Goal: Task Accomplishment & Management: Manage account settings

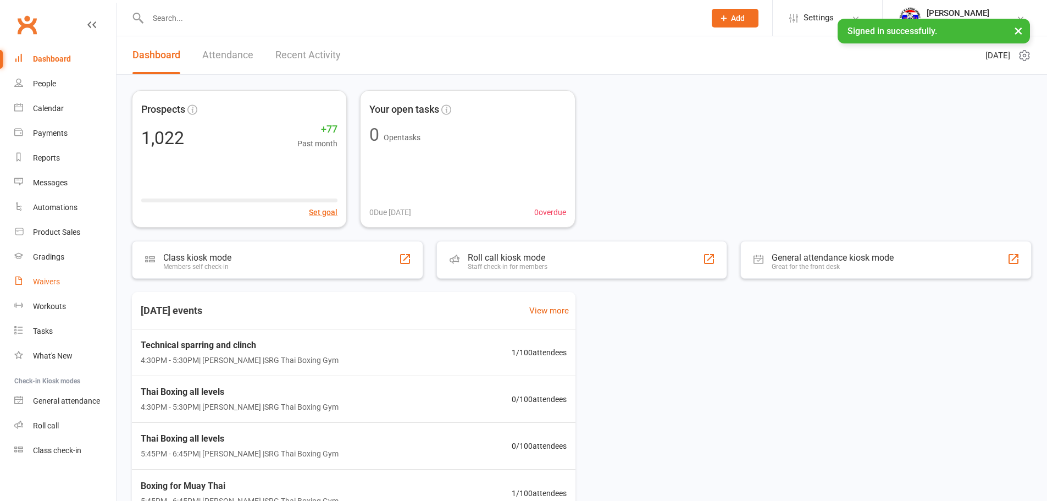
click at [75, 288] on link "Waivers" at bounding box center [65, 281] width 102 height 25
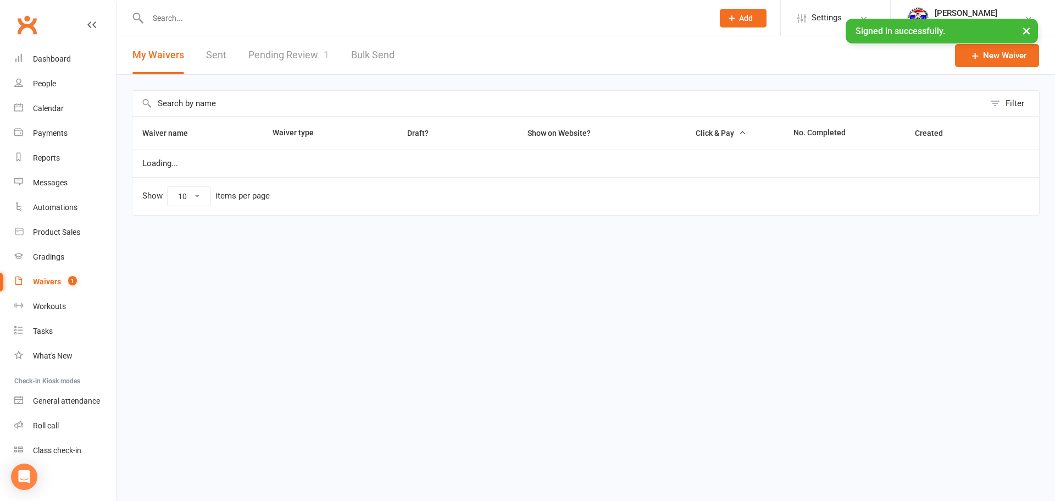
click at [279, 53] on link "Pending Review 1" at bounding box center [288, 55] width 81 height 38
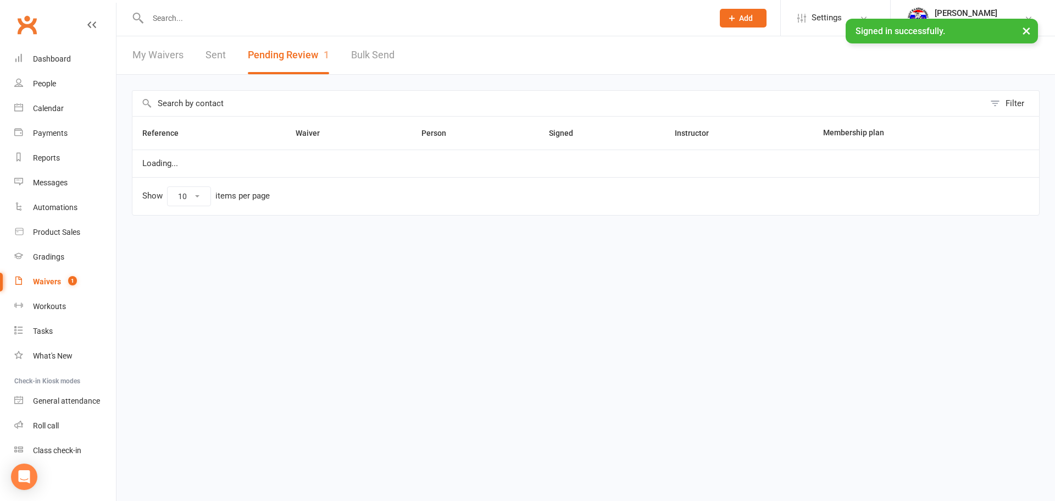
select select "100"
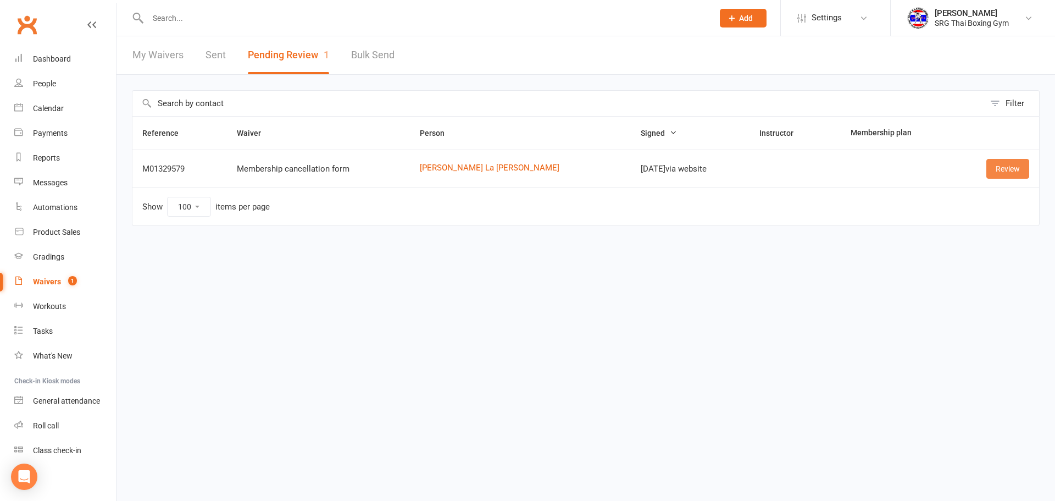
click at [992, 169] on link "Review" at bounding box center [1007, 169] width 43 height 20
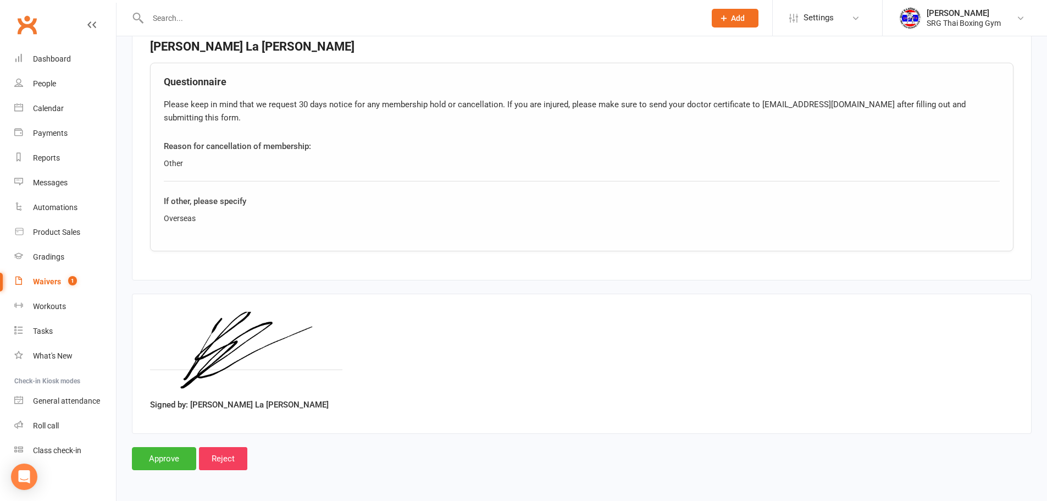
scroll to position [409, 0]
click at [157, 466] on input "Approve" at bounding box center [164, 457] width 64 height 23
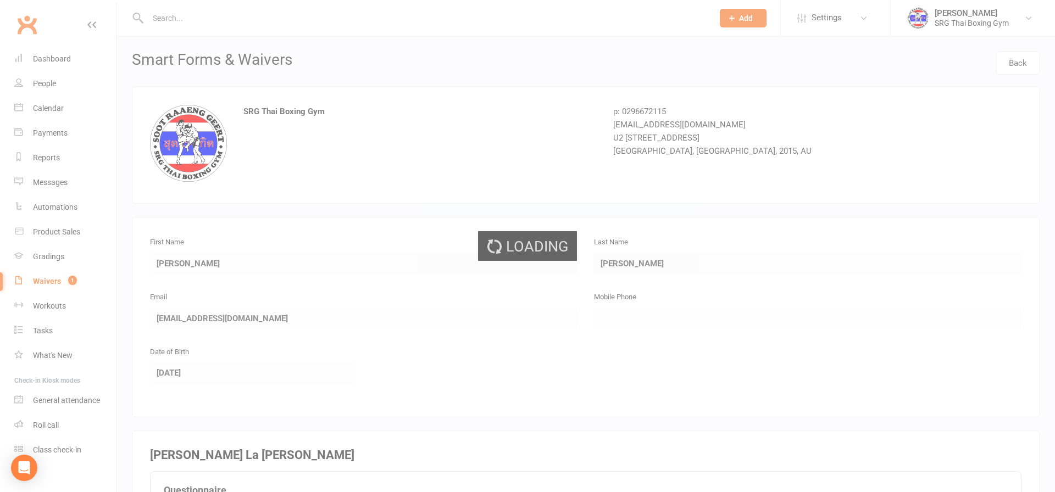
select select "100"
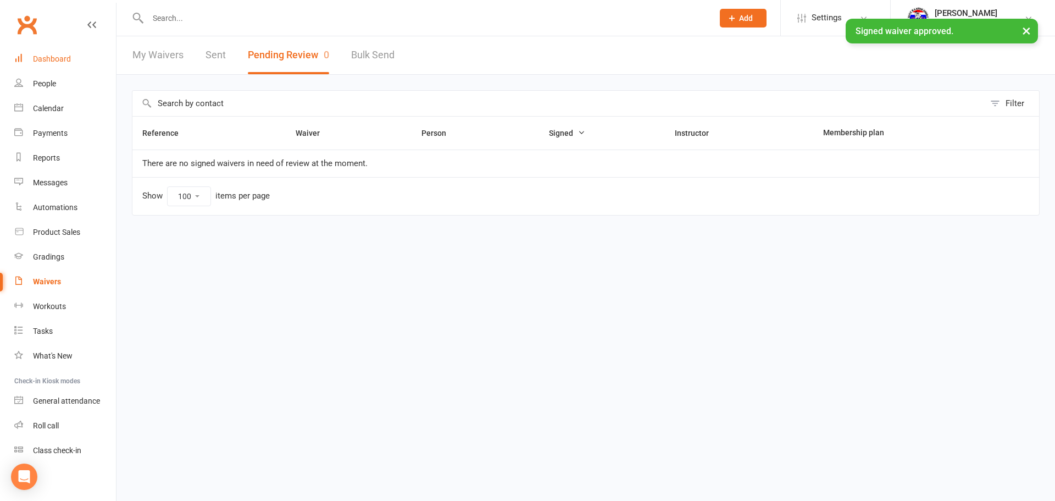
click at [69, 52] on link "Dashboard" at bounding box center [65, 59] width 102 height 25
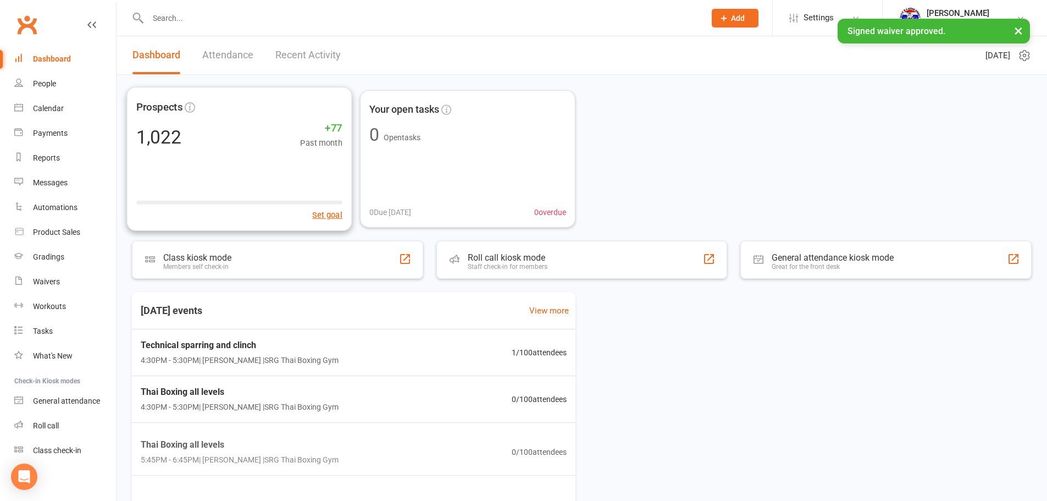
click at [316, 68] on link "Recent Activity" at bounding box center [307, 55] width 65 height 38
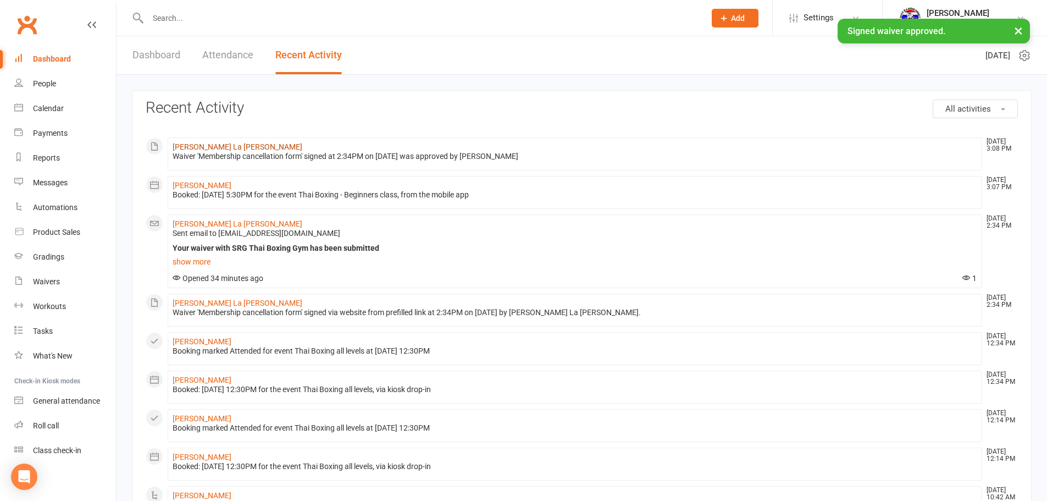
click at [193, 145] on link "Brendan Choi La Rosa" at bounding box center [238, 146] width 130 height 9
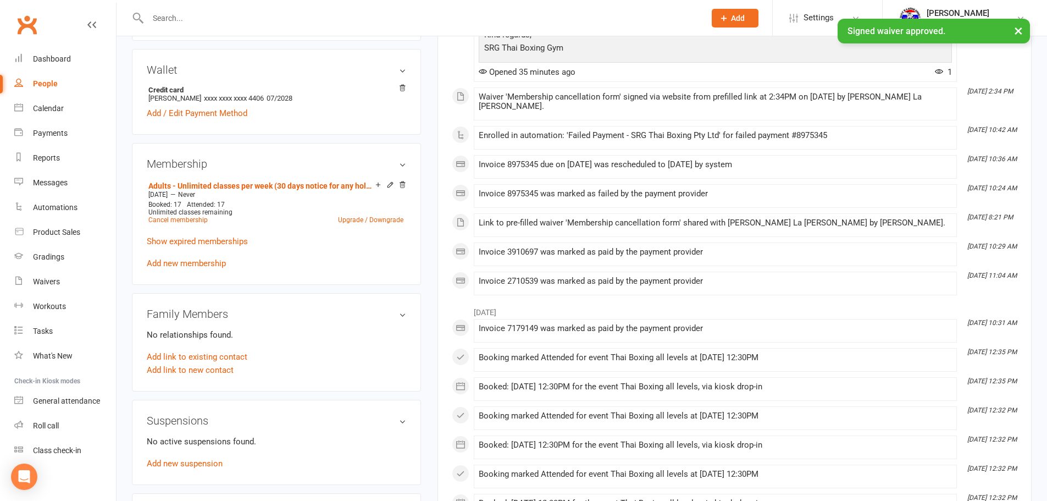
scroll to position [330, 0]
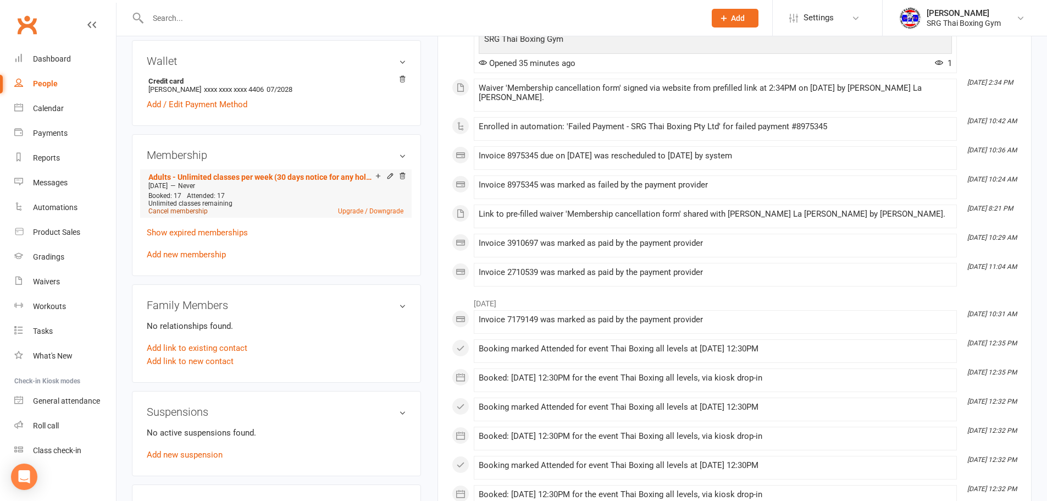
click at [190, 214] on link "Cancel membership" at bounding box center [177, 211] width 59 height 8
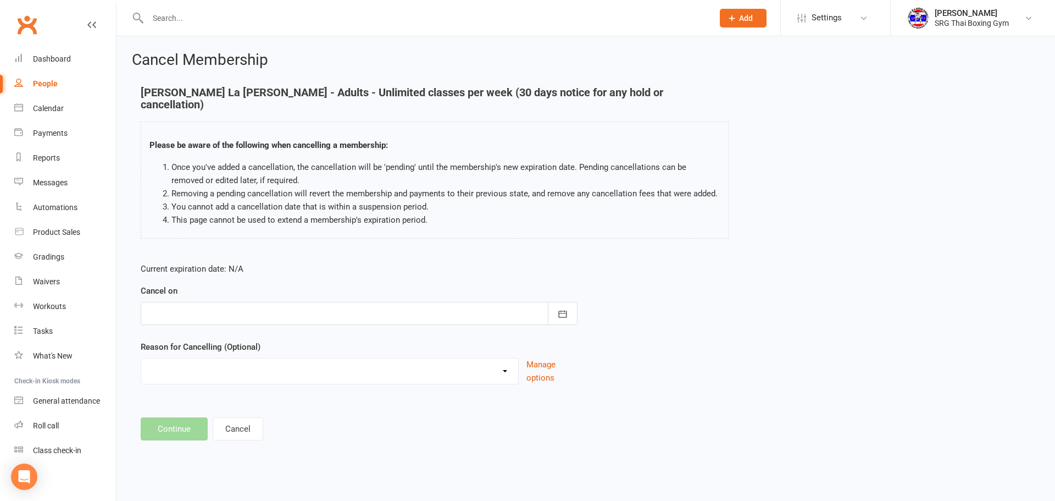
click at [369, 302] on div at bounding box center [359, 313] width 437 height 23
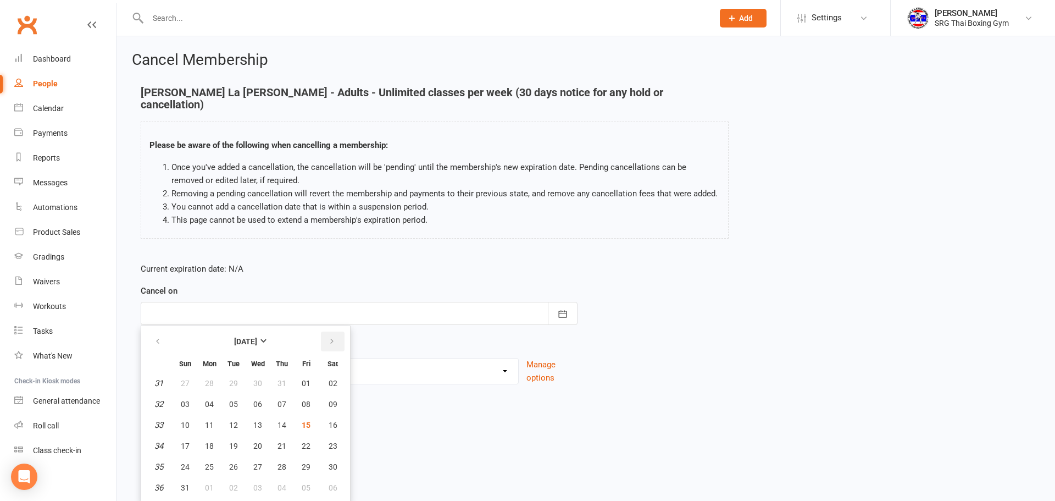
click at [336, 331] on button "button" at bounding box center [333, 341] width 24 height 20
click at [281, 420] on span "18" at bounding box center [282, 424] width 9 height 9
type input "18 Sep 2025"
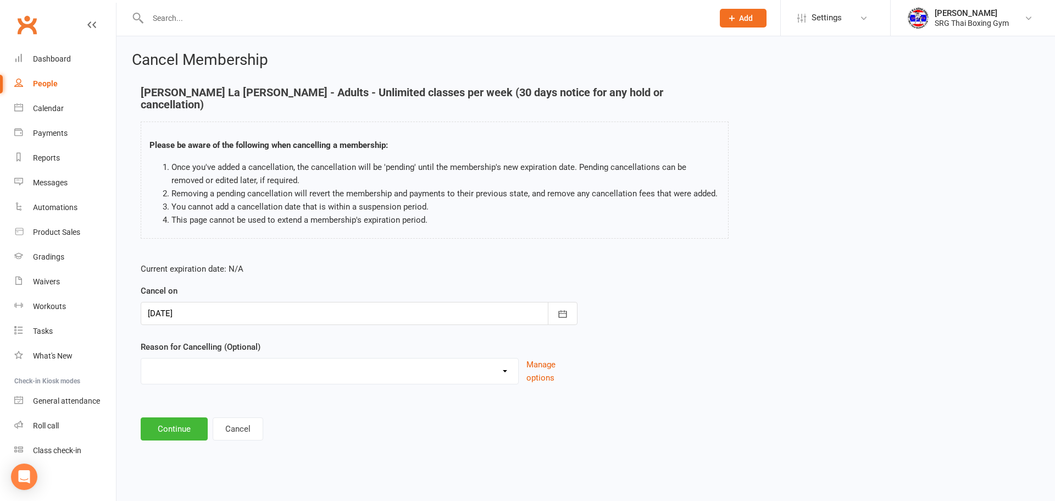
click at [285, 343] on div "Reason for Cancelling (Optional) Financial Holiday Injury Moving Other reason M…" at bounding box center [359, 362] width 437 height 44
click at [260, 366] on select "Financial Holiday Injury Moving Other reason" at bounding box center [329, 369] width 377 height 22
select select "3"
click at [141, 358] on select "Financial Holiday Injury Moving Other reason" at bounding box center [329, 369] width 377 height 22
click at [167, 427] on button "Continue" at bounding box center [174, 428] width 67 height 23
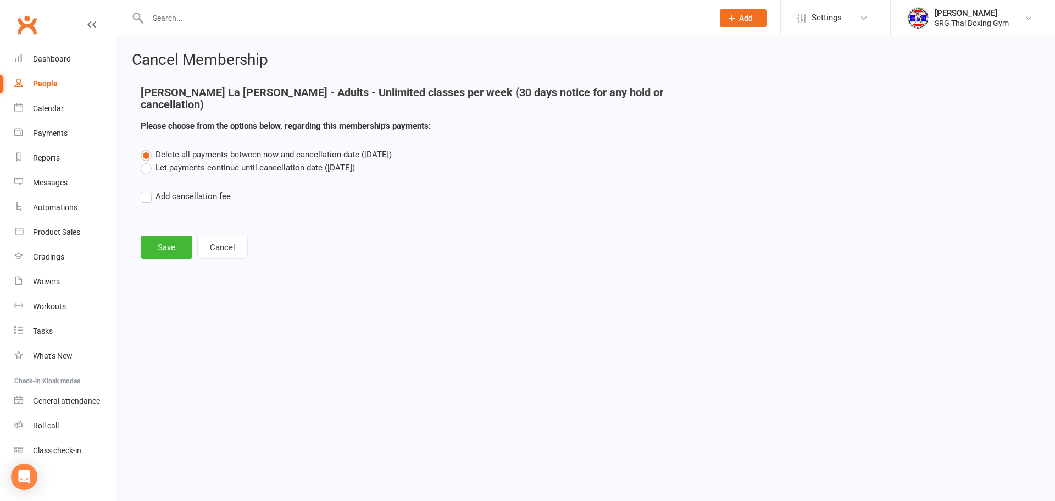
click at [256, 161] on label "Let payments continue until cancellation date (Sep 18, 2025)" at bounding box center [248, 167] width 214 height 13
click at [148, 161] on input "Let payments continue until cancellation date (Sep 18, 2025)" at bounding box center [144, 161] width 7 height 0
click at [177, 222] on main "Brendan Choi La Rosa - Adults - Unlimited classes per week (30 days notice for …" at bounding box center [586, 172] width 908 height 173
click at [180, 236] on button "Save" at bounding box center [167, 247] width 52 height 23
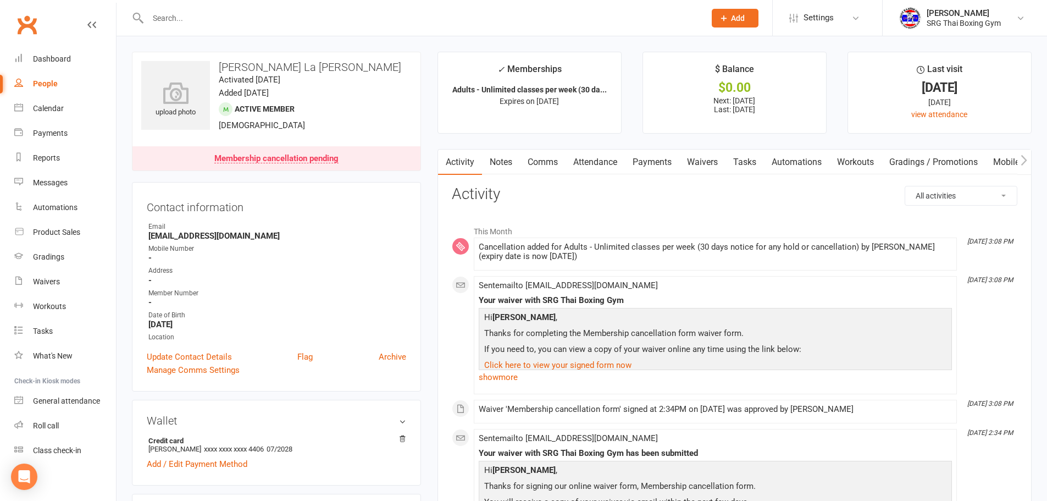
click at [213, 14] on input "text" at bounding box center [421, 17] width 553 height 15
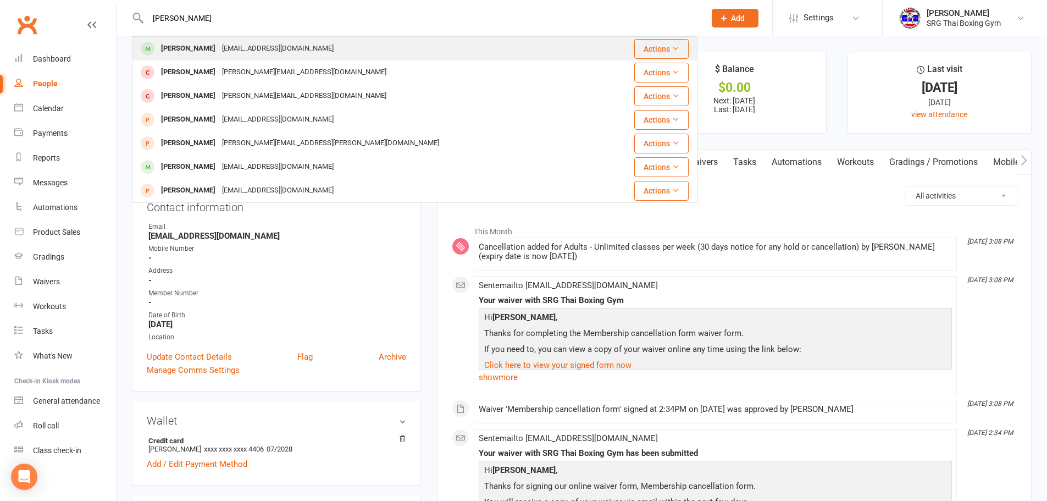
type input "john qui"
click at [225, 39] on div "John Quigley johnquigley1978@gmail.com" at bounding box center [367, 48] width 469 height 23
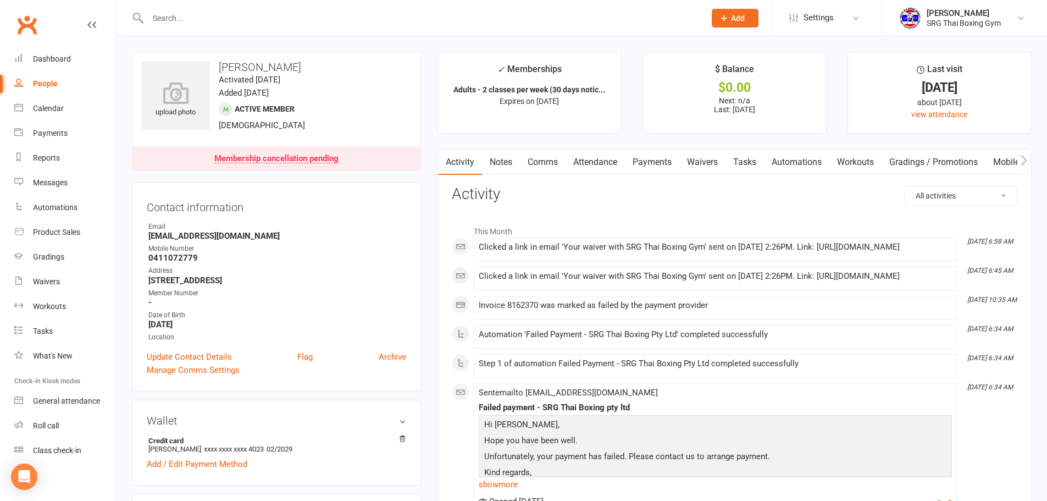
click at [247, 233] on strong "johnquigley1978@gmail.com" at bounding box center [277, 236] width 258 height 10
copy render-form-field "johnquigley1978@gmail.com"
click at [651, 158] on link "Payments" at bounding box center [652, 161] width 54 height 25
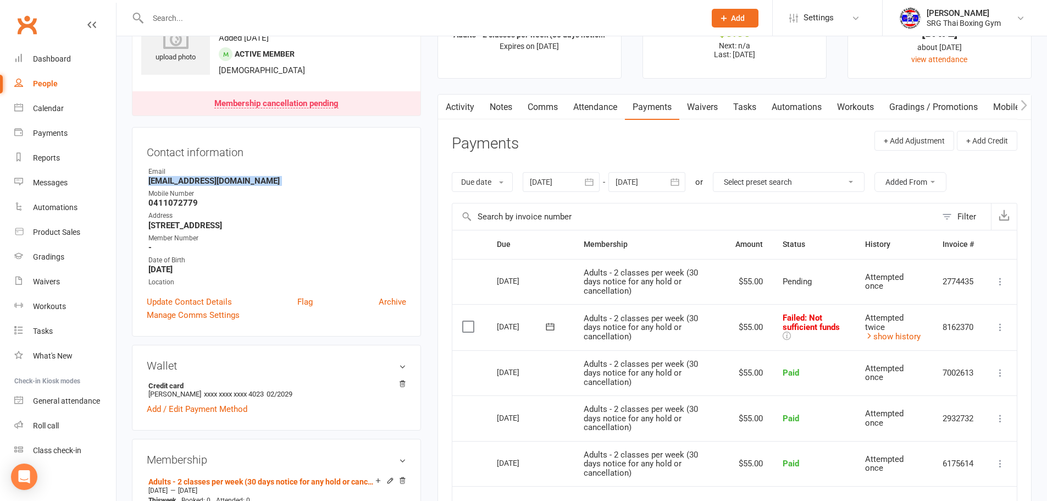
scroll to position [110, 0]
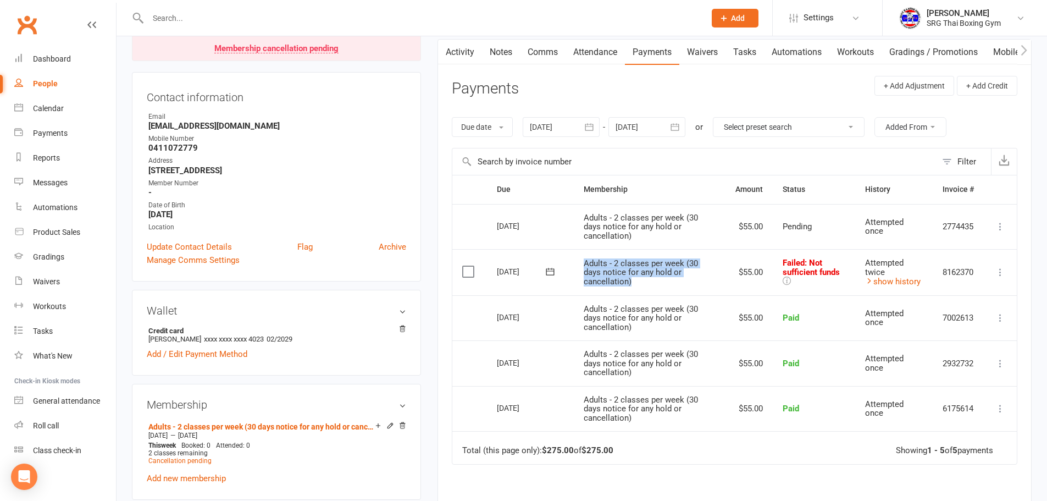
drag, startPoint x: 631, startPoint y: 276, endPoint x: 585, endPoint y: 259, distance: 49.0
click at [585, 259] on td "Adults - 2 classes per week (30 days notice for any hold or cancellation)" at bounding box center [650, 272] width 152 height 46
copy span "Adults - 2 classes per week (30 days notice for any hold or cancellation)"
click at [64, 290] on link "Waivers" at bounding box center [65, 281] width 102 height 25
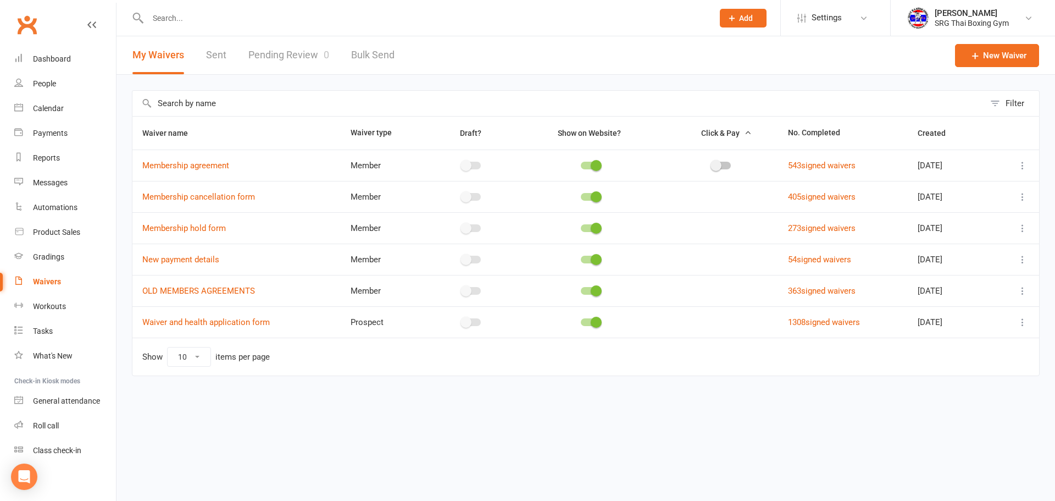
click at [308, 77] on div "Filter Waiver name Waiver type Draft? Show on Website? Click & Pay No. Complete…" at bounding box center [585, 241] width 939 height 332
click at [308, 64] on link "Pending Review 0" at bounding box center [288, 55] width 81 height 38
select select "100"
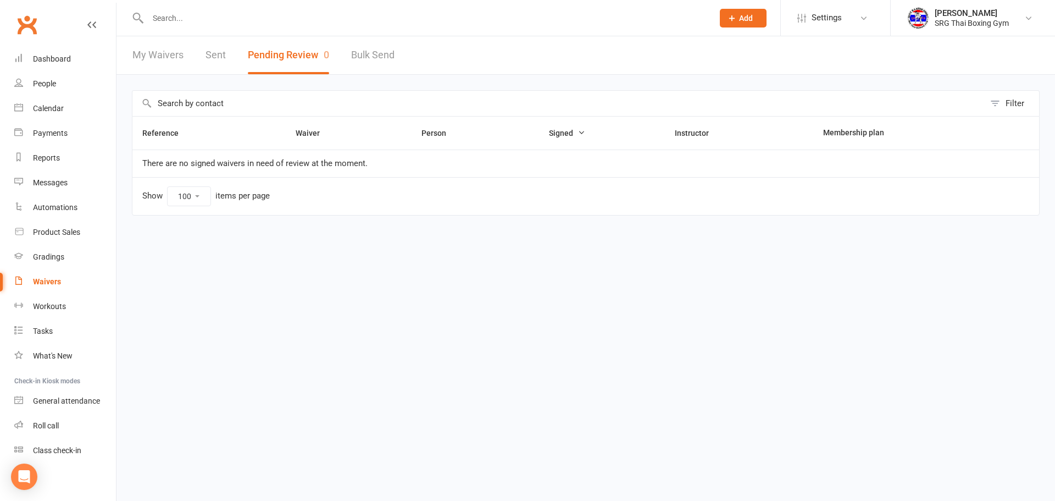
click at [323, 4] on div at bounding box center [419, 18] width 574 height 36
click at [326, 27] on div at bounding box center [419, 18] width 574 height 36
click at [329, 16] on input "text" at bounding box center [425, 17] width 561 height 15
type input "m"
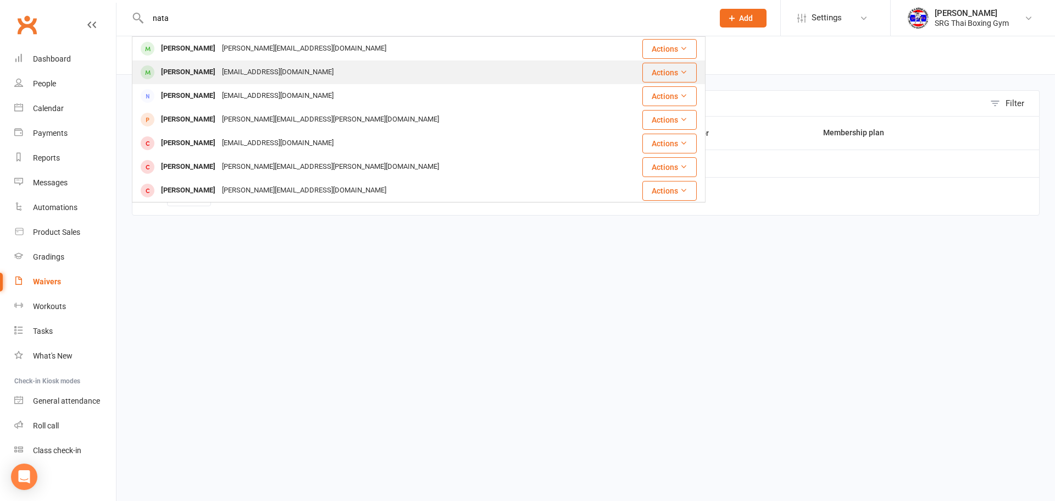
type input "nata"
click at [285, 79] on div "Nachavesp@cnb.esu.co" at bounding box center [278, 72] width 118 height 16
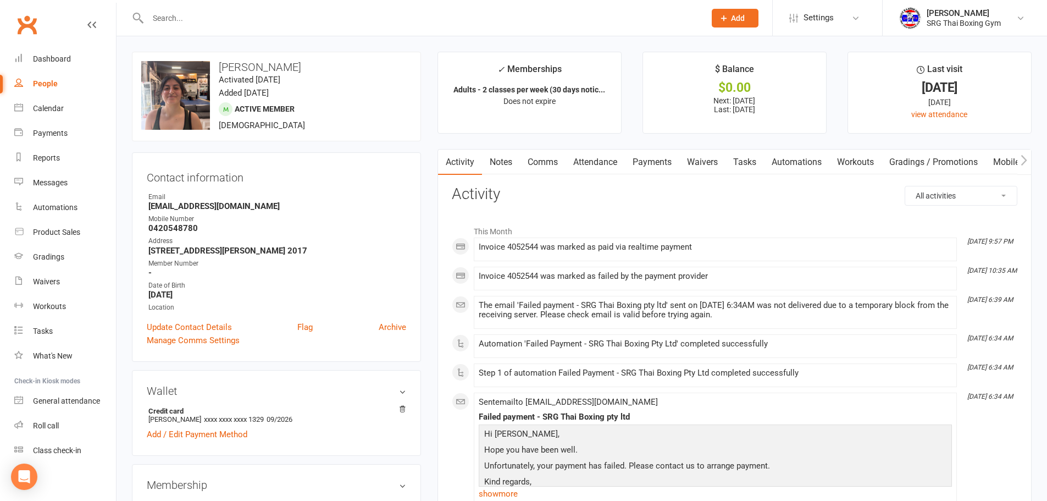
click at [676, 156] on link "Payments" at bounding box center [652, 161] width 54 height 25
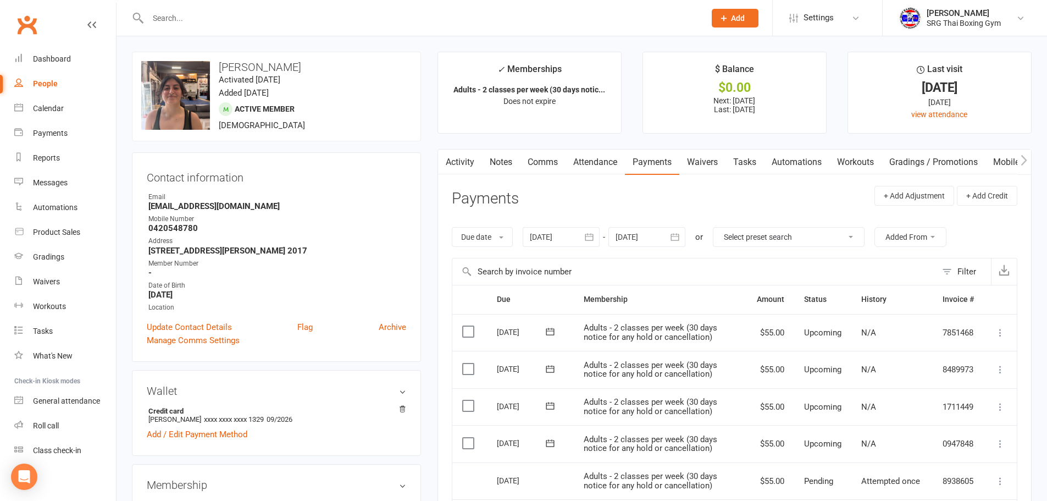
click at [718, 153] on link "Waivers" at bounding box center [702, 161] width 46 height 25
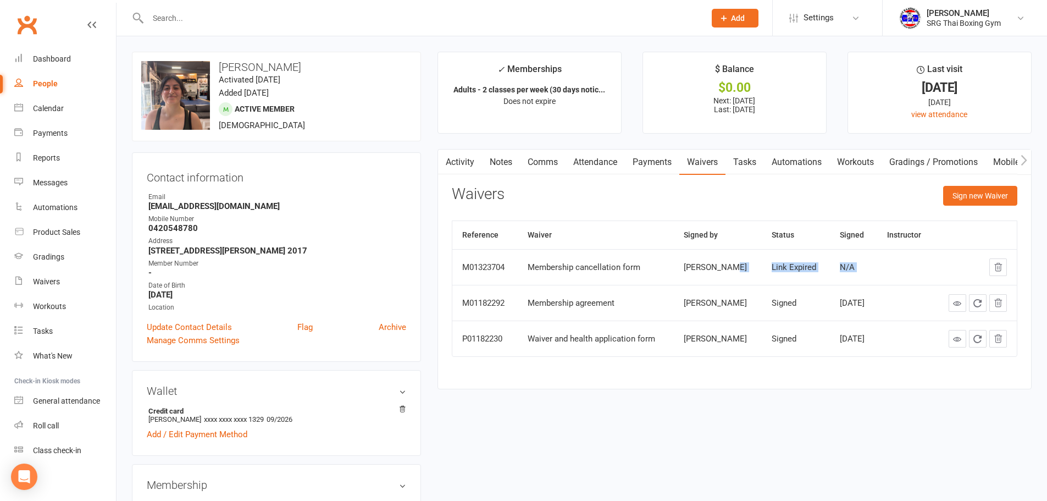
drag, startPoint x: 720, startPoint y: 282, endPoint x: 889, endPoint y: 280, distance: 168.2
click at [889, 280] on tr "M01323704 Membership cancellation form Natalia Chaves Link Expired N/A" at bounding box center [734, 267] width 564 height 36
click at [963, 269] on div at bounding box center [975, 267] width 63 height 18
drag, startPoint x: 1012, startPoint y: 186, endPoint x: 995, endPoint y: 192, distance: 18.3
click at [1012, 186] on button "Sign new Waiver" at bounding box center [980, 196] width 74 height 20
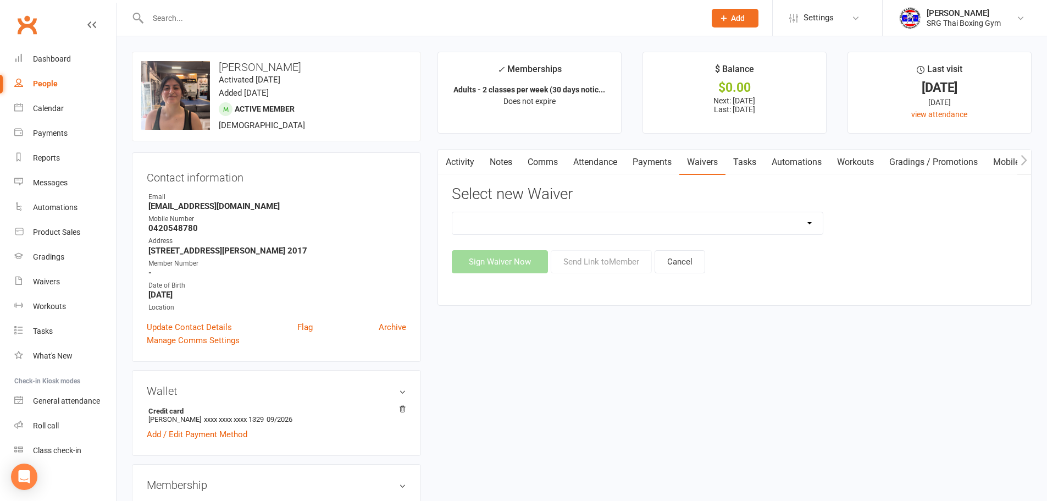
drag, startPoint x: 548, startPoint y: 216, endPoint x: 545, endPoint y: 224, distance: 8.7
click at [548, 215] on select "Membership agreement Membership cancellation form Membership hold form New paym…" at bounding box center [637, 223] width 370 height 22
select select "12441"
click at [452, 212] on select "Membership agreement Membership cancellation form Membership hold form New paym…" at bounding box center [637, 223] width 370 height 22
click at [606, 253] on button "Send Link to Member" at bounding box center [601, 261] width 101 height 23
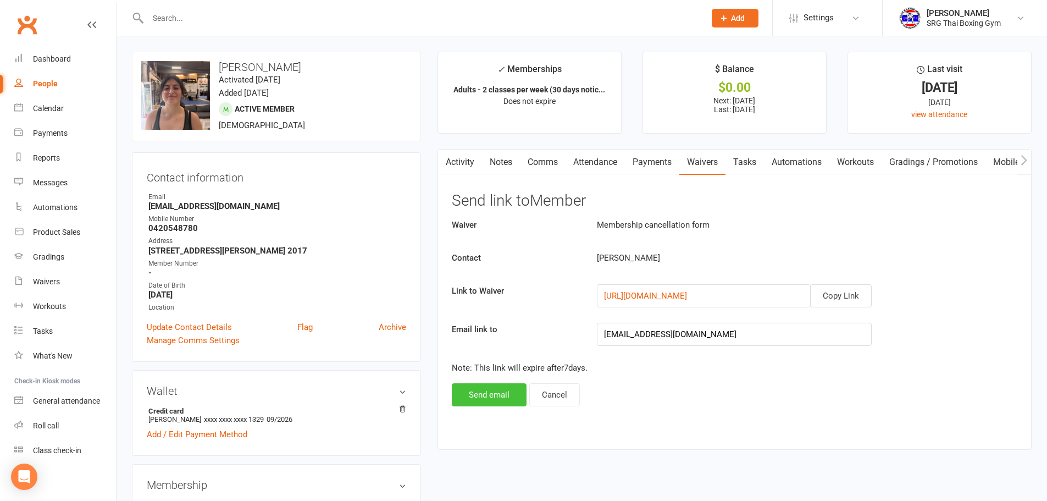
click at [501, 387] on button "Send email" at bounding box center [489, 394] width 75 height 23
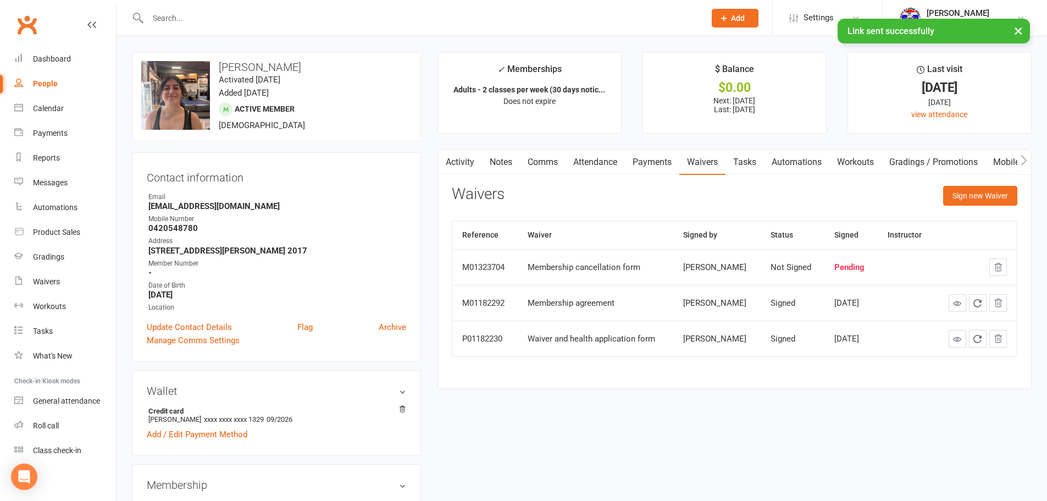
click at [665, 161] on link "Payments" at bounding box center [652, 161] width 54 height 25
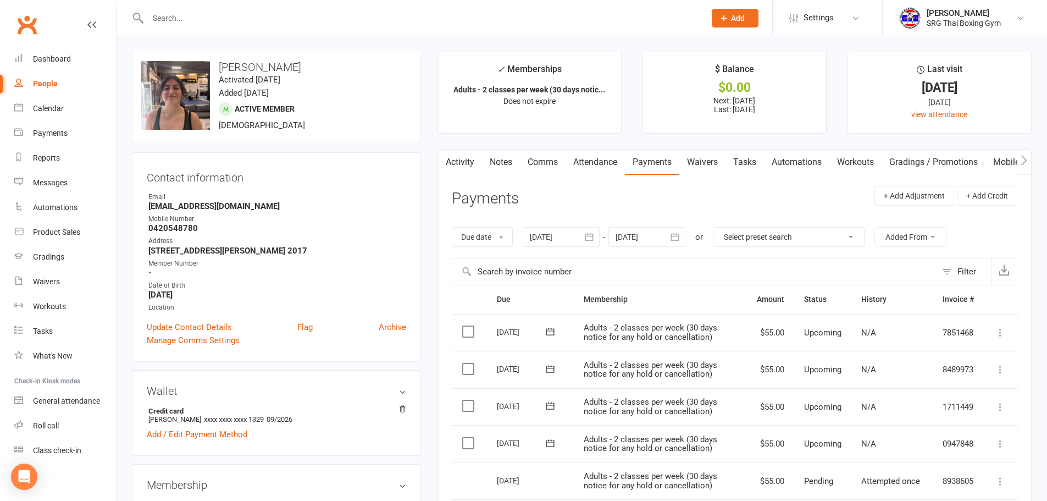
click at [732, 158] on link "Tasks" at bounding box center [744, 161] width 38 height 25
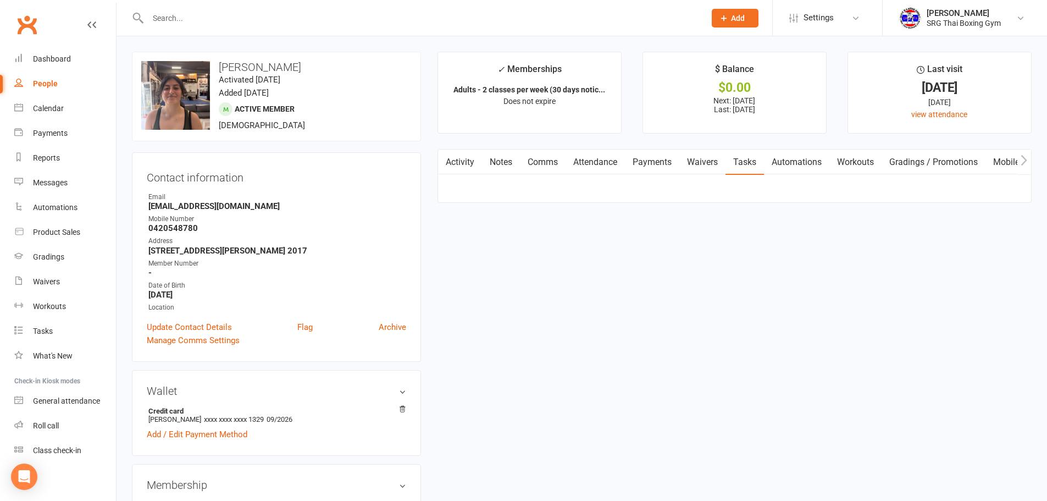
click at [719, 161] on link "Waivers" at bounding box center [702, 161] width 46 height 25
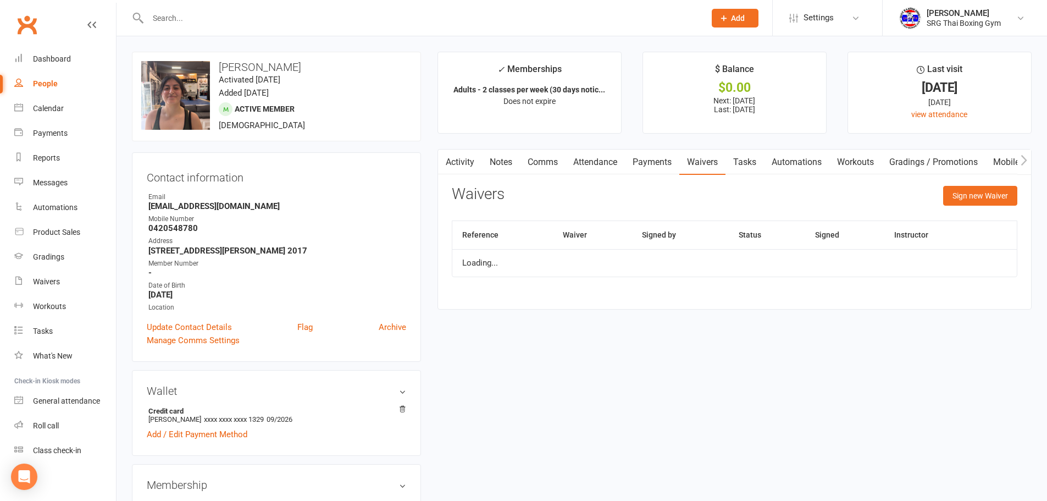
click at [713, 162] on link "Waivers" at bounding box center [702, 161] width 46 height 25
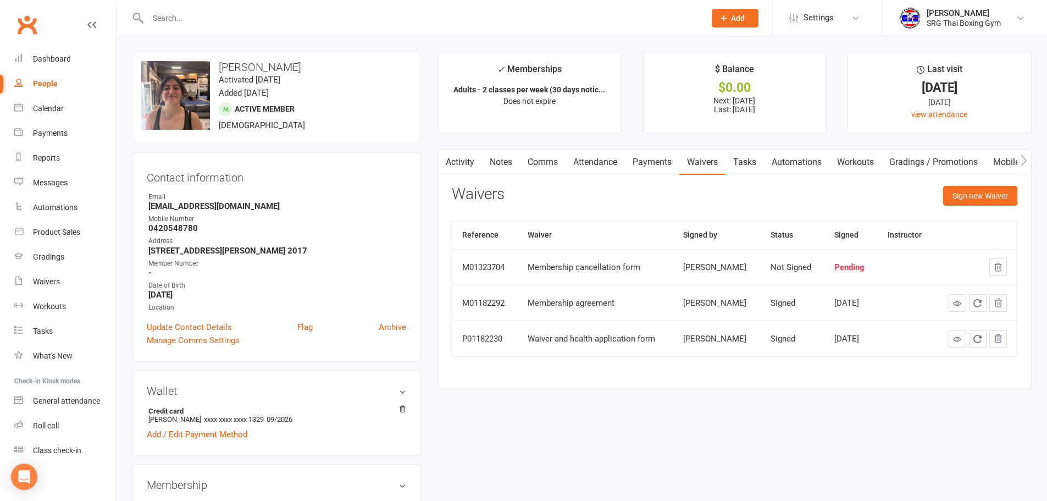
click at [574, 395] on main "✓ Memberships Adults - 2 classes per week (30 days notic... Does not expire $ B…" at bounding box center [734, 226] width 611 height 348
click at [965, 200] on button "Sign new Waiver" at bounding box center [980, 196] width 74 height 20
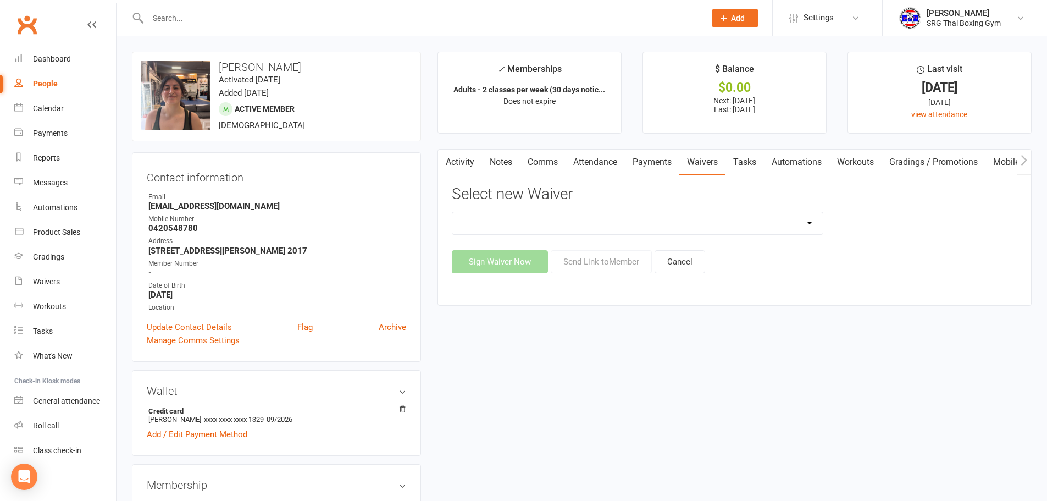
click at [812, 241] on div "Membership agreement Membership cancellation form Membership hold form New paym…" at bounding box center [734, 243] width 565 height 62
click at [804, 224] on select "Membership agreement Membership cancellation form Membership hold form New paym…" at bounding box center [637, 223] width 370 height 22
select select "12441"
click at [452, 212] on select "Membership agreement Membership cancellation form Membership hold form New paym…" at bounding box center [637, 223] width 370 height 22
click at [596, 259] on button "Send Link to Member" at bounding box center [601, 261] width 101 height 23
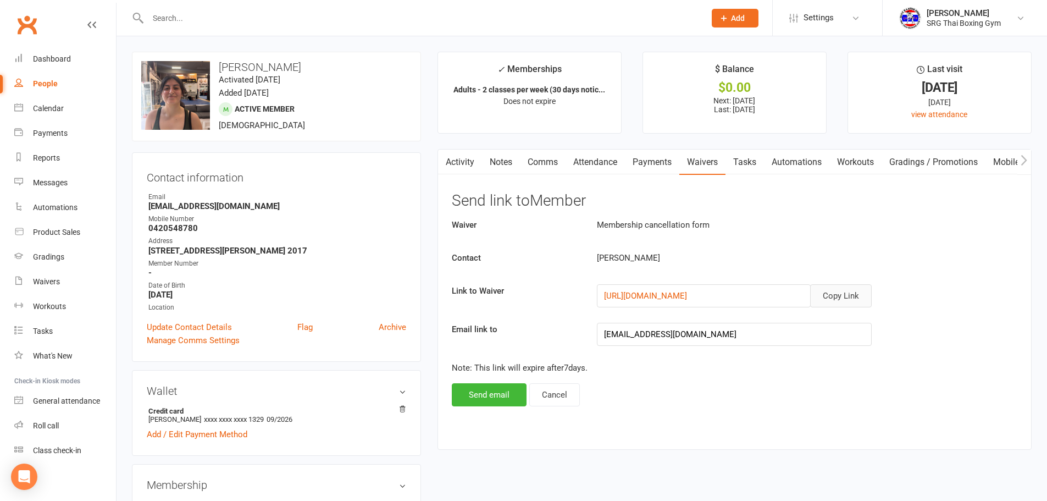
click at [840, 299] on button "Copy Link" at bounding box center [841, 295] width 62 height 23
click at [62, 288] on link "Waivers" at bounding box center [65, 281] width 102 height 25
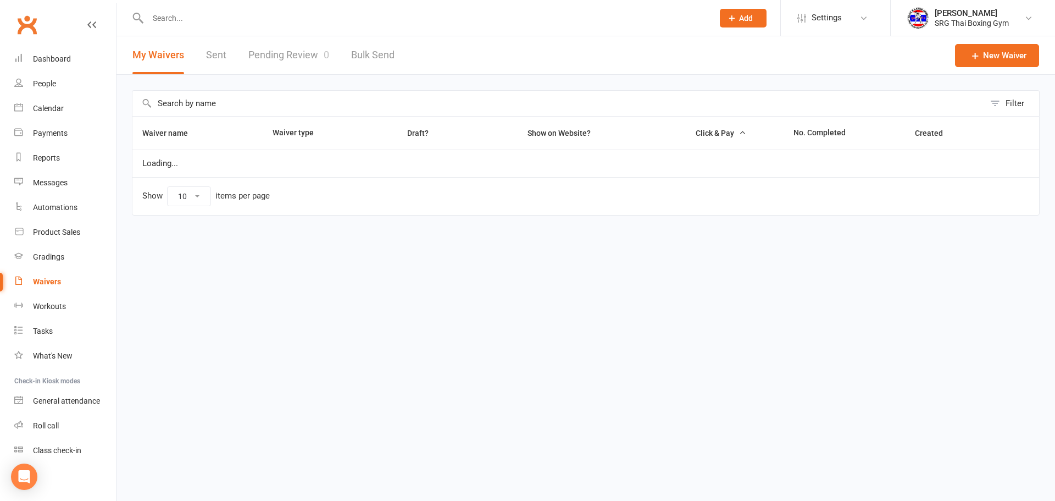
click at [281, 66] on link "Pending Review 0" at bounding box center [288, 55] width 81 height 38
select select "100"
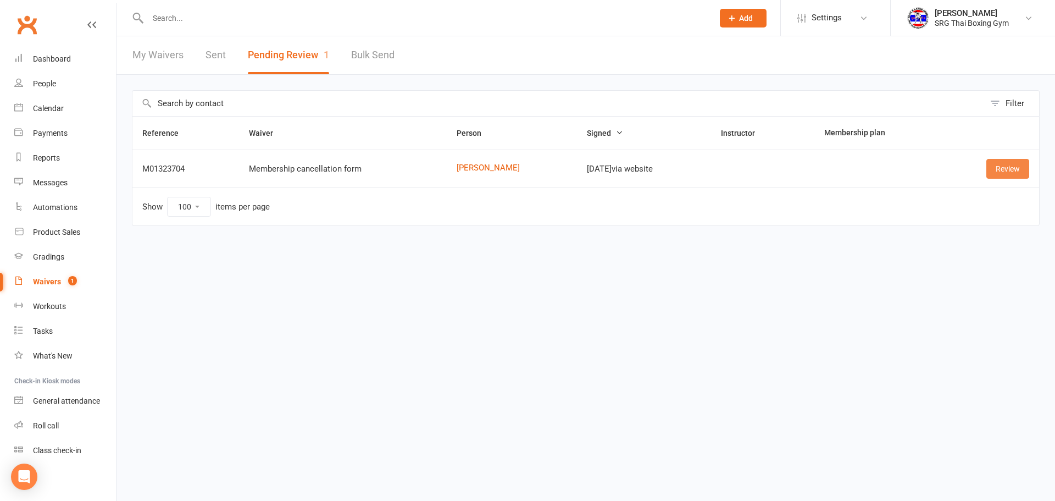
click at [1026, 162] on td "Review" at bounding box center [990, 168] width 98 height 38
click at [1016, 164] on link "Review" at bounding box center [1007, 169] width 43 height 20
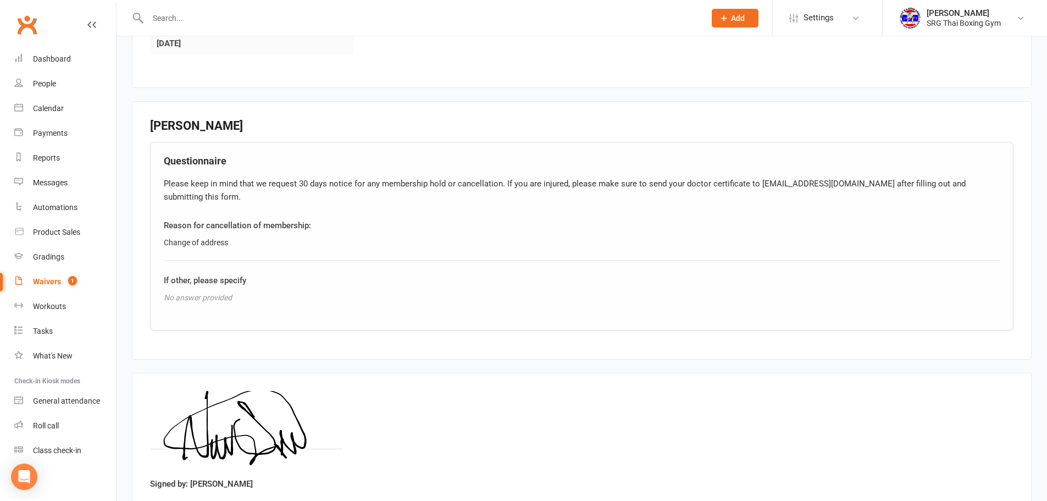
scroll to position [409, 0]
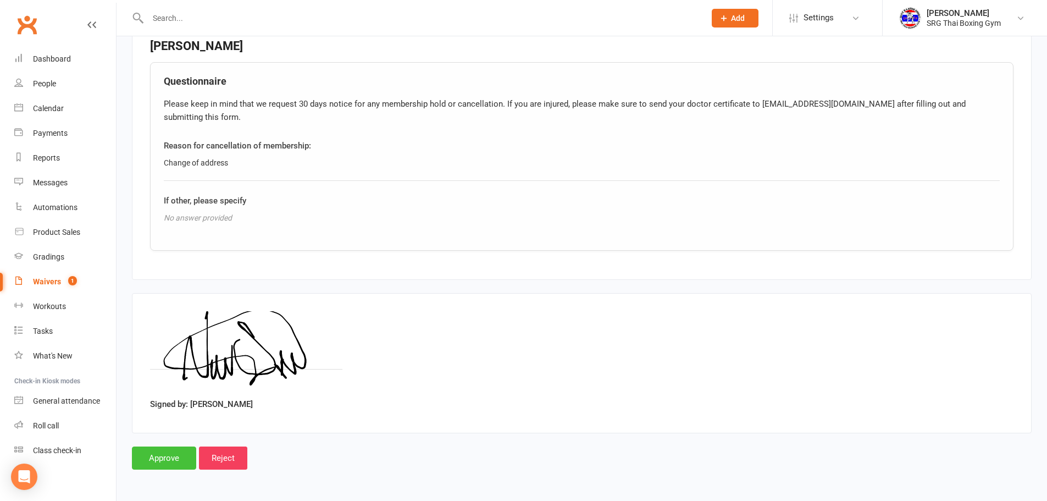
click at [153, 459] on input "Approve" at bounding box center [164, 457] width 64 height 23
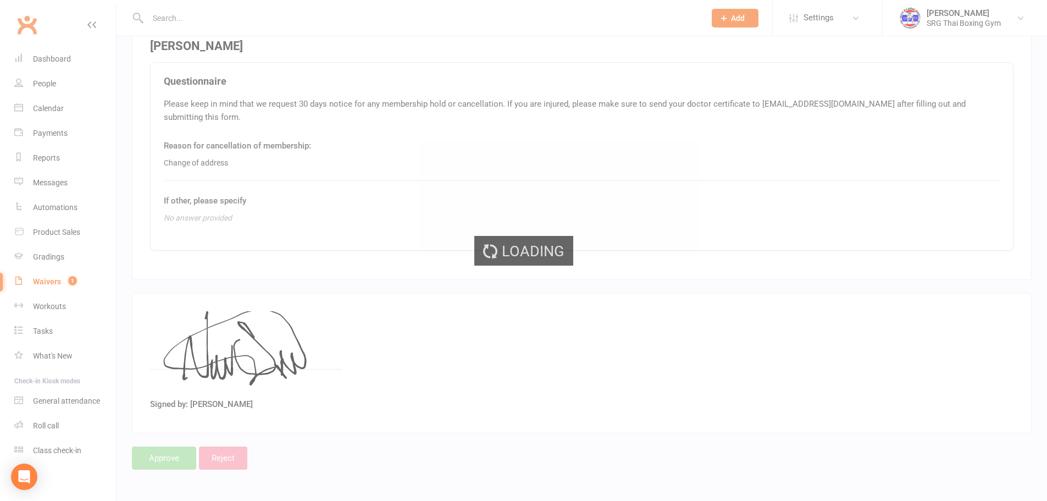
select select "100"
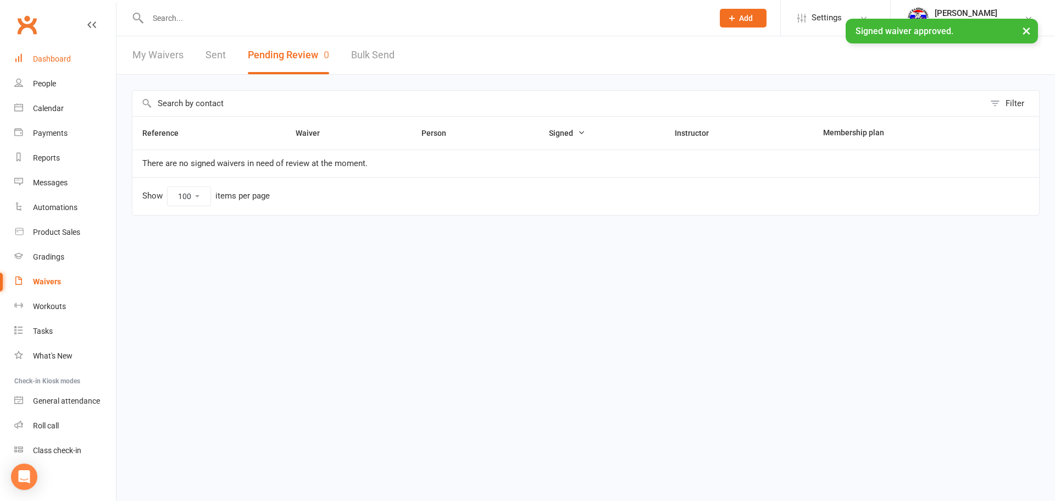
click at [81, 64] on link "Dashboard" at bounding box center [65, 59] width 102 height 25
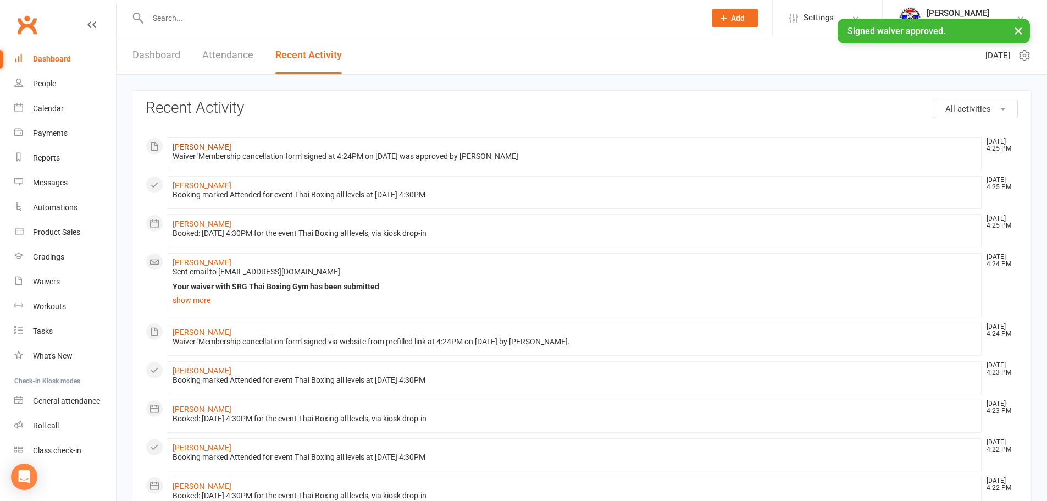
click at [190, 148] on link "[PERSON_NAME]" at bounding box center [202, 146] width 59 height 9
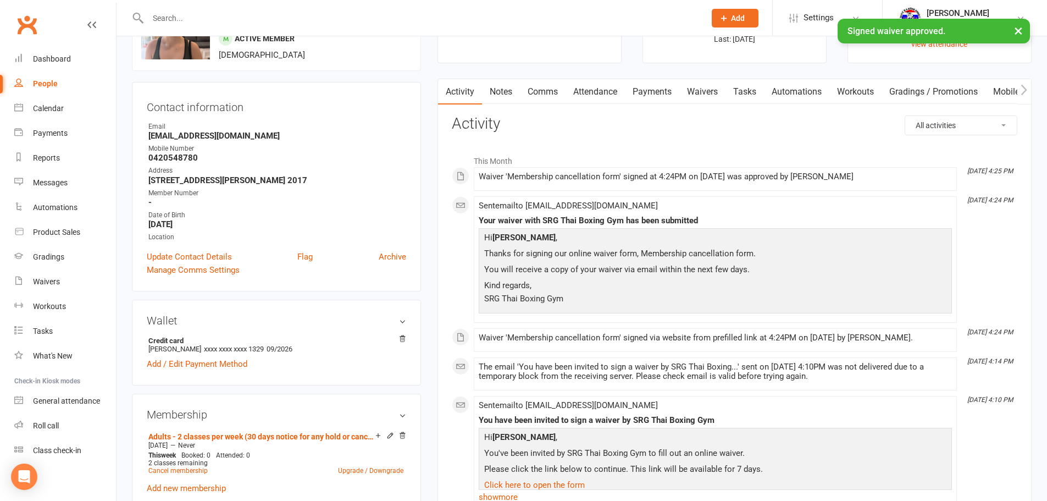
scroll to position [330, 0]
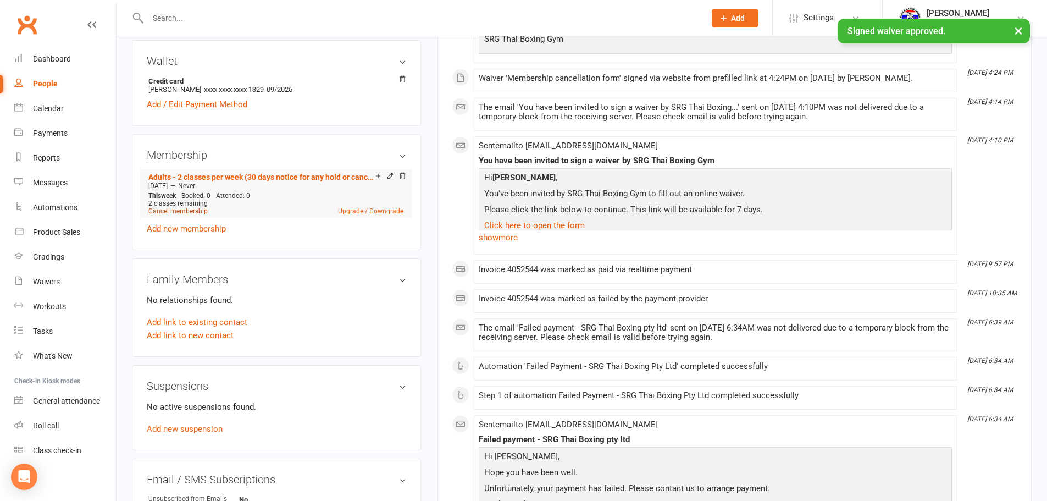
click at [192, 209] on link "Cancel membership" at bounding box center [177, 211] width 59 height 8
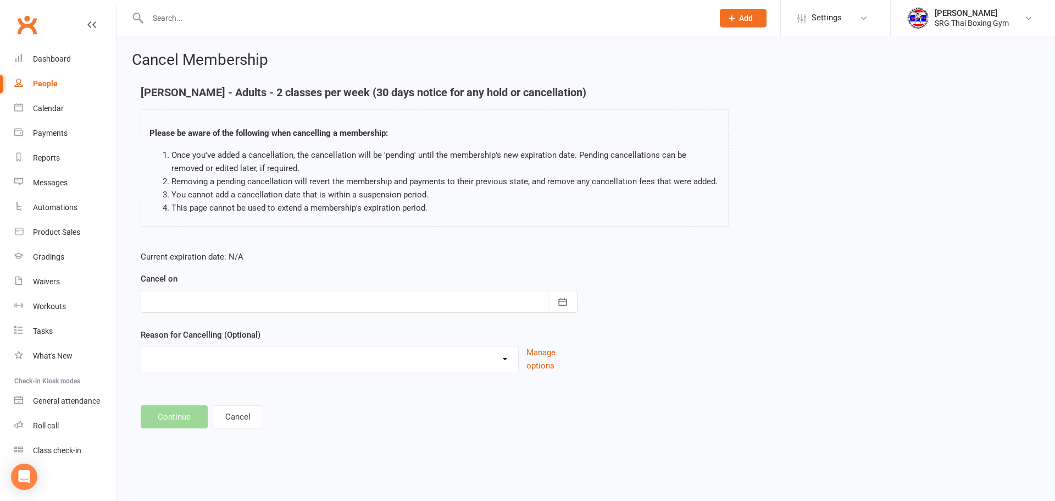
click at [358, 312] on div at bounding box center [359, 301] width 437 height 23
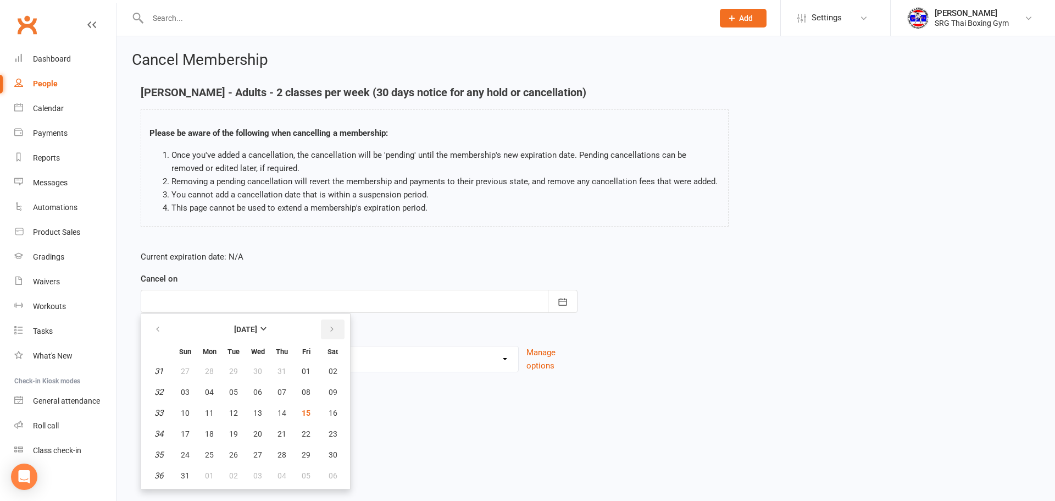
click at [332, 323] on button "button" at bounding box center [333, 329] width 24 height 20
click at [281, 413] on span "18" at bounding box center [282, 412] width 9 height 9
type input "18 Sep 2025"
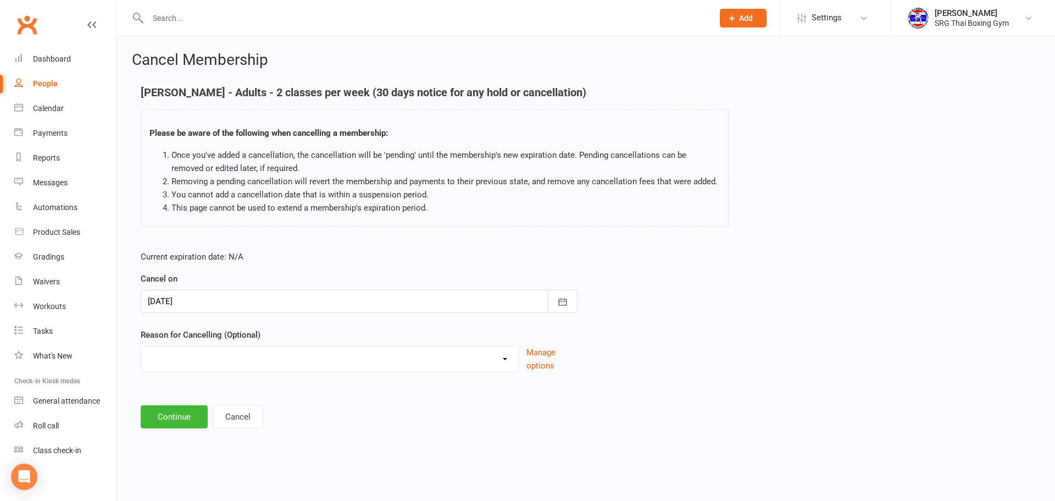
click at [278, 368] on select "Financial Holiday Injury Moving Other reason" at bounding box center [329, 357] width 377 height 22
select select "3"
click at [141, 346] on select "Financial Holiday Injury Moving Other reason" at bounding box center [329, 357] width 377 height 22
click at [192, 408] on button "Continue" at bounding box center [174, 416] width 67 height 23
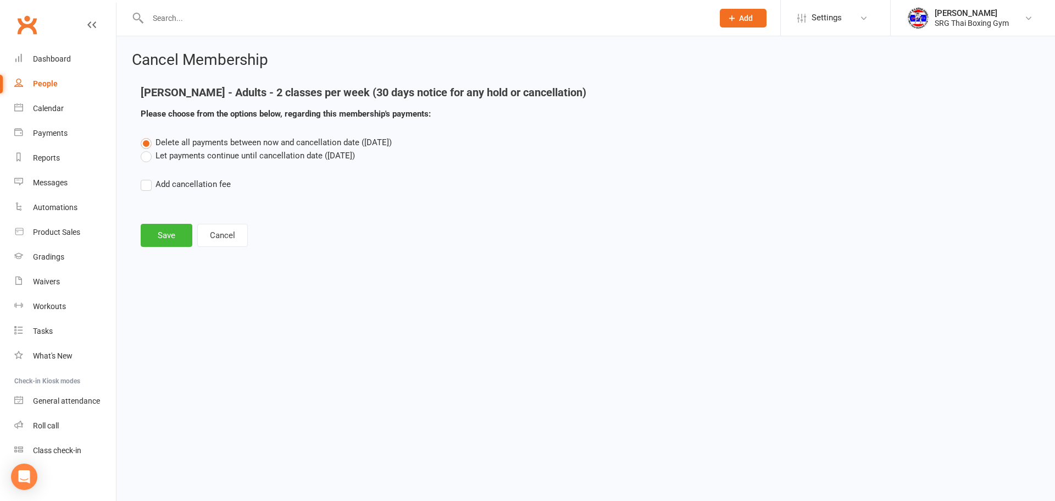
drag, startPoint x: 202, startPoint y: 155, endPoint x: 191, endPoint y: 195, distance: 41.7
click at [202, 158] on label "Let payments continue until cancellation date (Sep 18, 2025)" at bounding box center [248, 155] width 214 height 13
click at [148, 149] on input "Let payments continue until cancellation date (Sep 18, 2025)" at bounding box center [144, 149] width 7 height 0
click at [177, 232] on button "Save" at bounding box center [167, 235] width 52 height 23
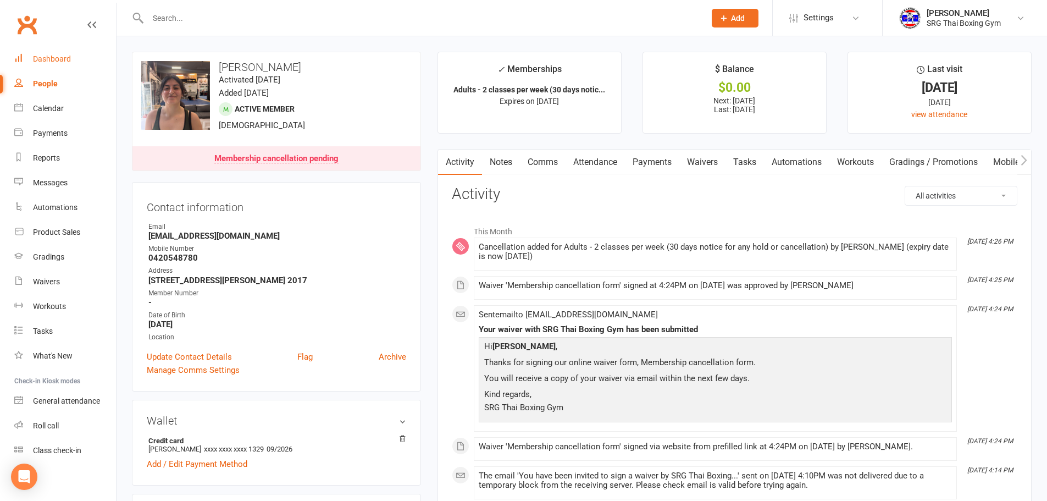
click at [47, 56] on div "Dashboard" at bounding box center [52, 58] width 38 height 9
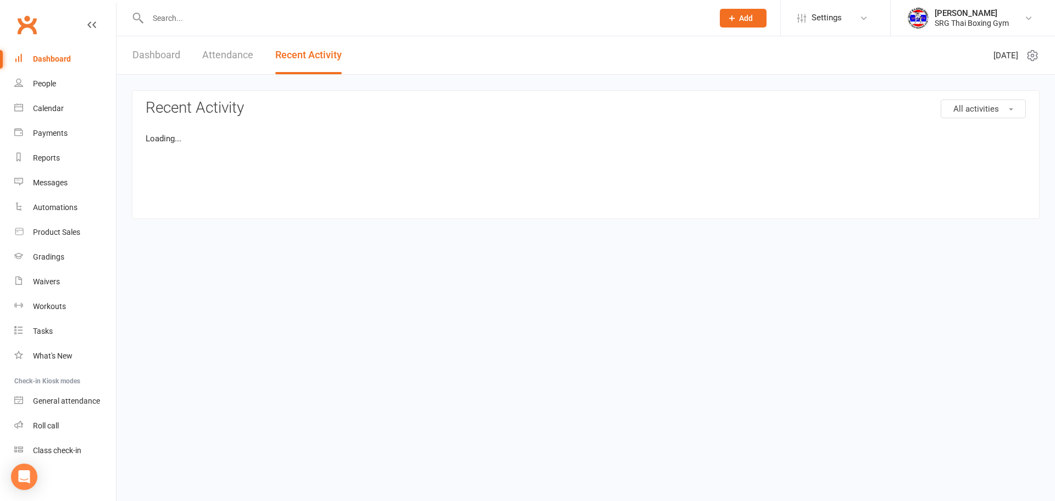
click at [19, 13] on link "Clubworx" at bounding box center [26, 24] width 27 height 27
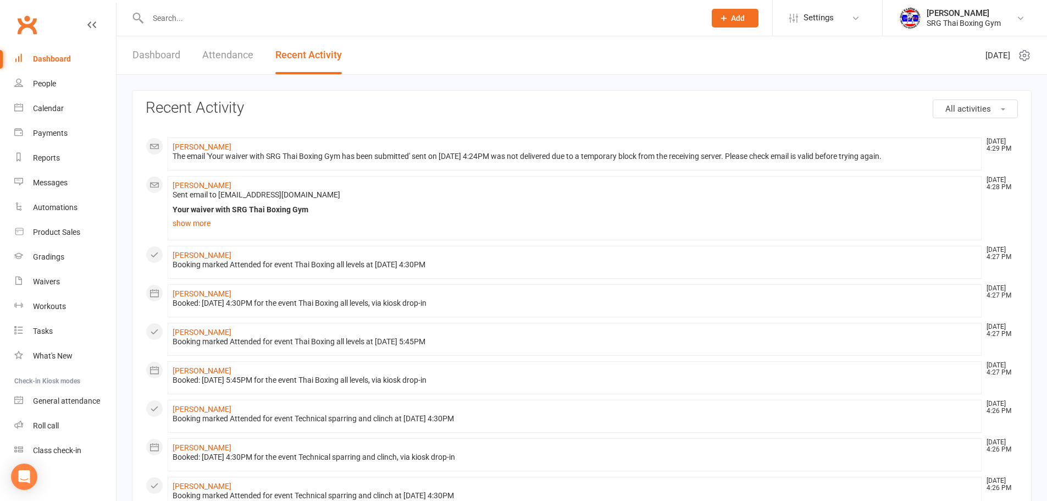
click at [32, 32] on link "Clubworx" at bounding box center [26, 24] width 27 height 27
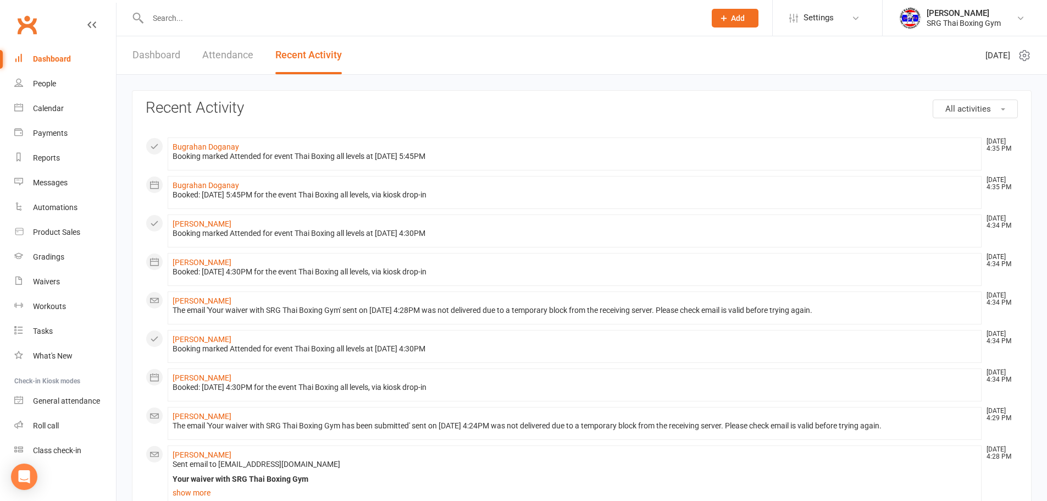
type input "https://app.clubworx.com/gyms/9204/dashboard"
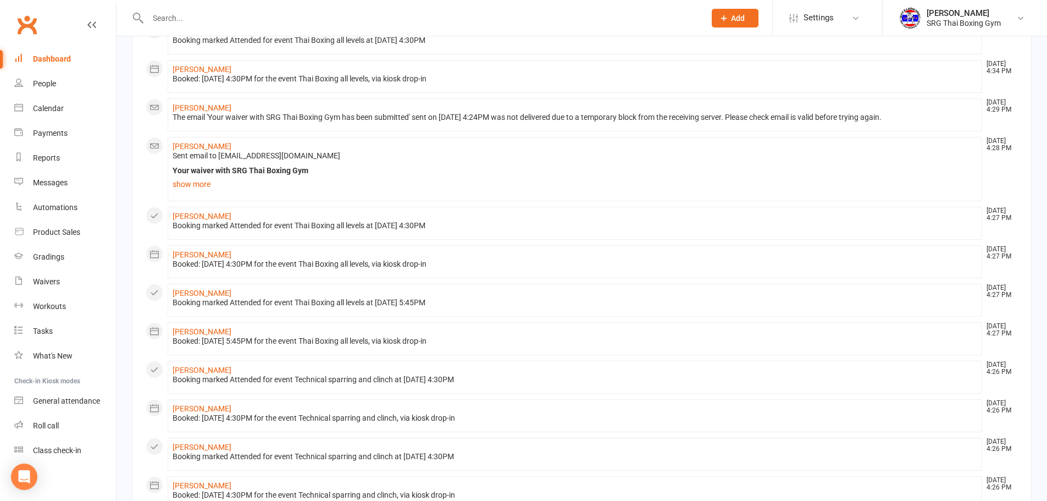
scroll to position [330, 0]
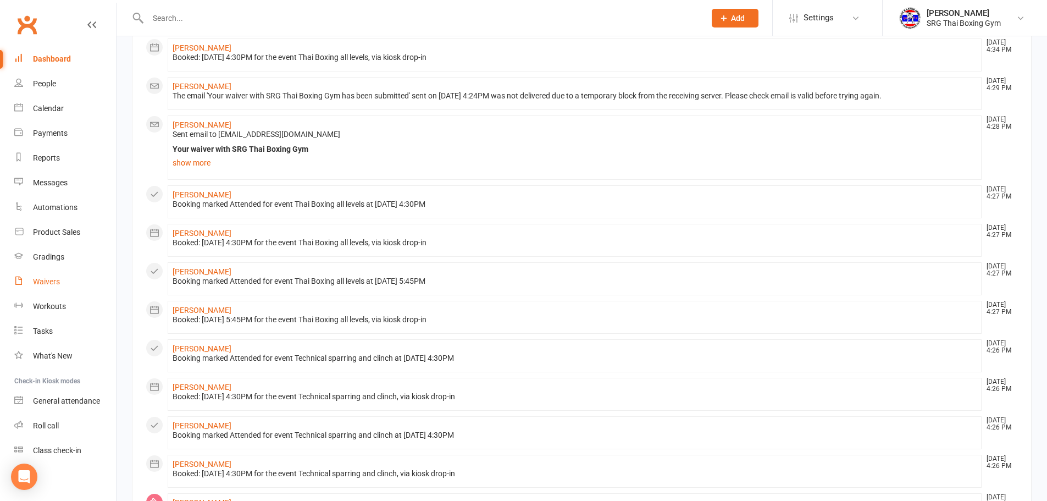
click at [64, 282] on link "Waivers" at bounding box center [65, 281] width 102 height 25
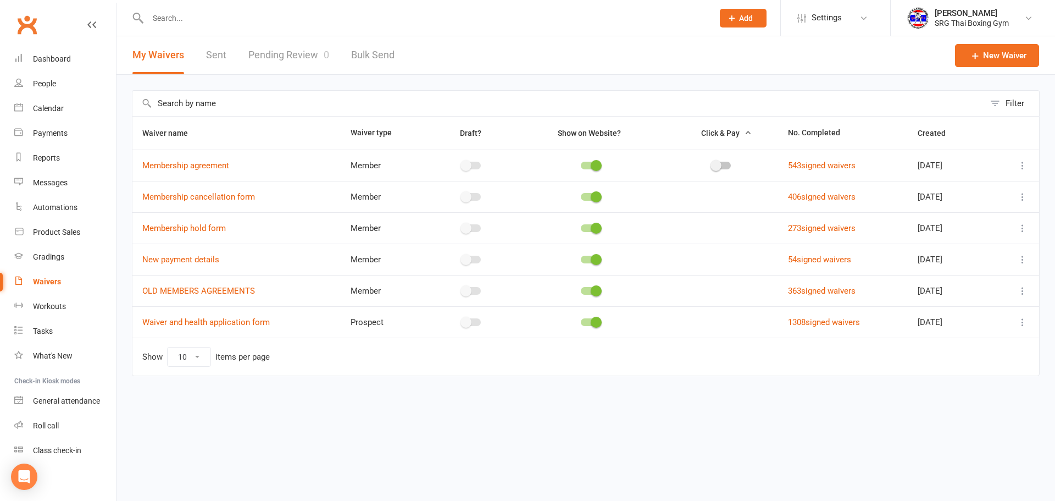
click at [317, 52] on link "Pending Review 0" at bounding box center [288, 55] width 81 height 38
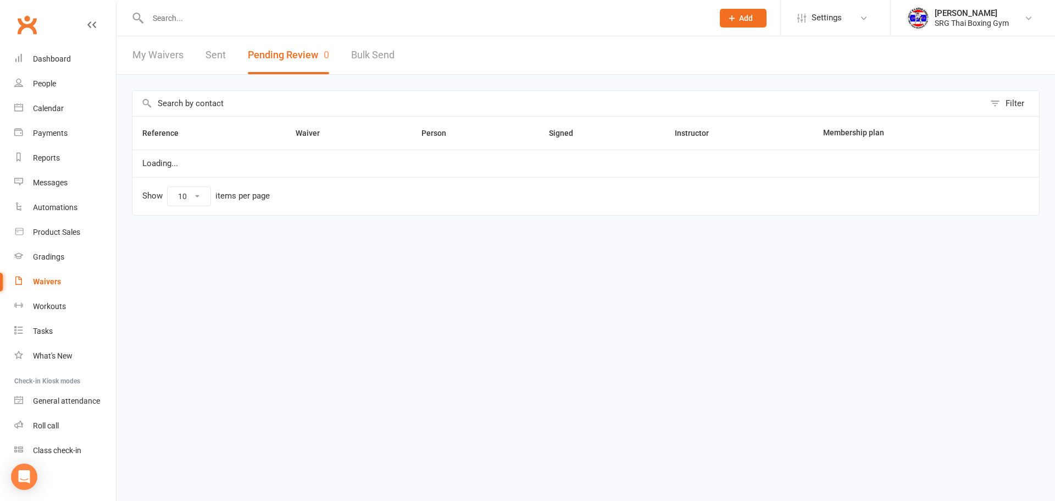
select select "100"
click at [29, 68] on link "Dashboard" at bounding box center [65, 59] width 102 height 25
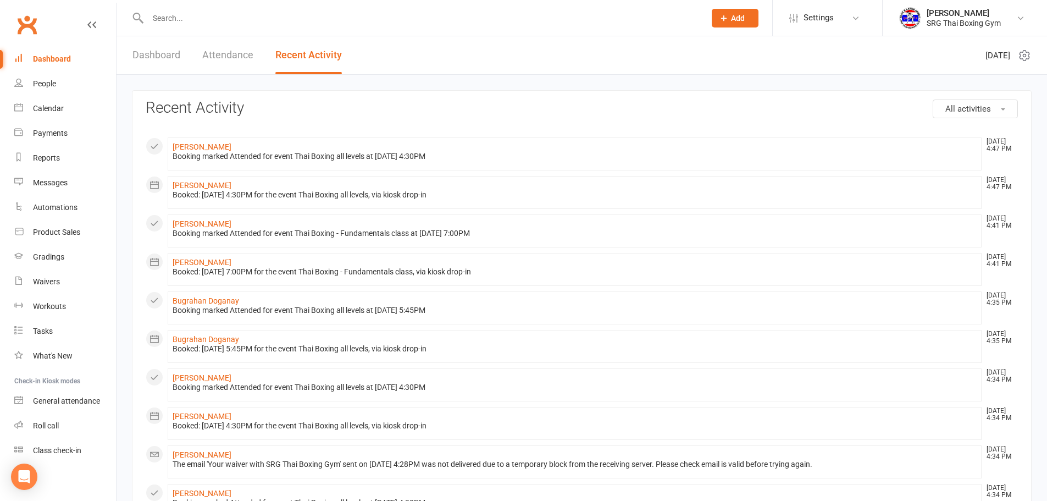
click at [38, 29] on link "Clubworx" at bounding box center [26, 24] width 27 height 27
click at [16, 21] on link "Clubworx" at bounding box center [26, 24] width 27 height 27
click at [147, 53] on link "Dashboard" at bounding box center [156, 55] width 48 height 38
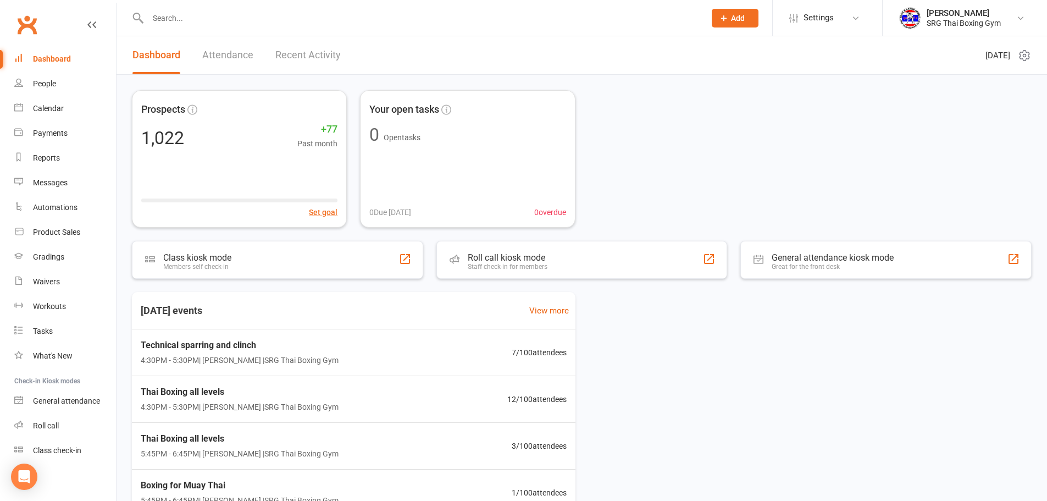
click at [21, 24] on link "Clubworx" at bounding box center [26, 24] width 27 height 27
click at [54, 264] on link "Gradings" at bounding box center [65, 257] width 102 height 25
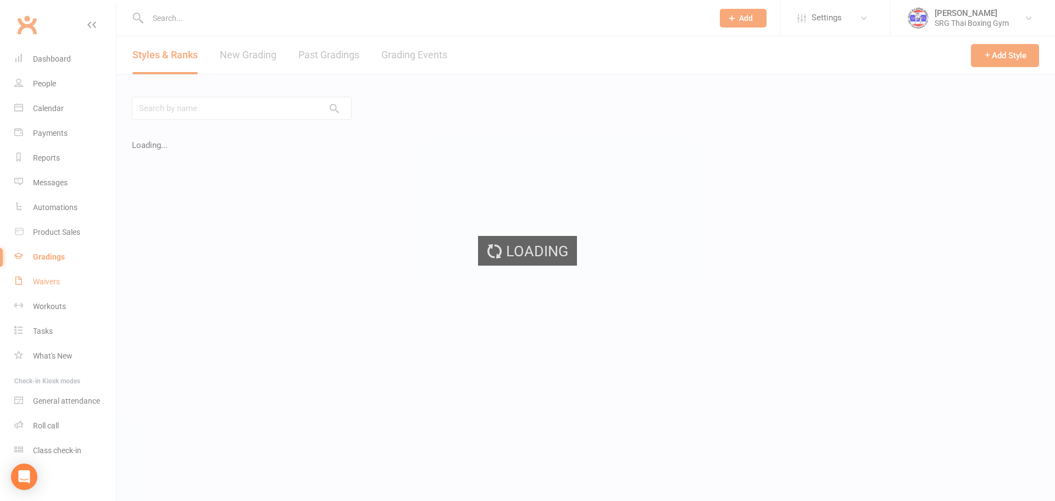
click at [51, 285] on ui-view "Prospect Member Non-attending contact Class / event Appointment Grading event T…" at bounding box center [527, 220] width 1055 height 434
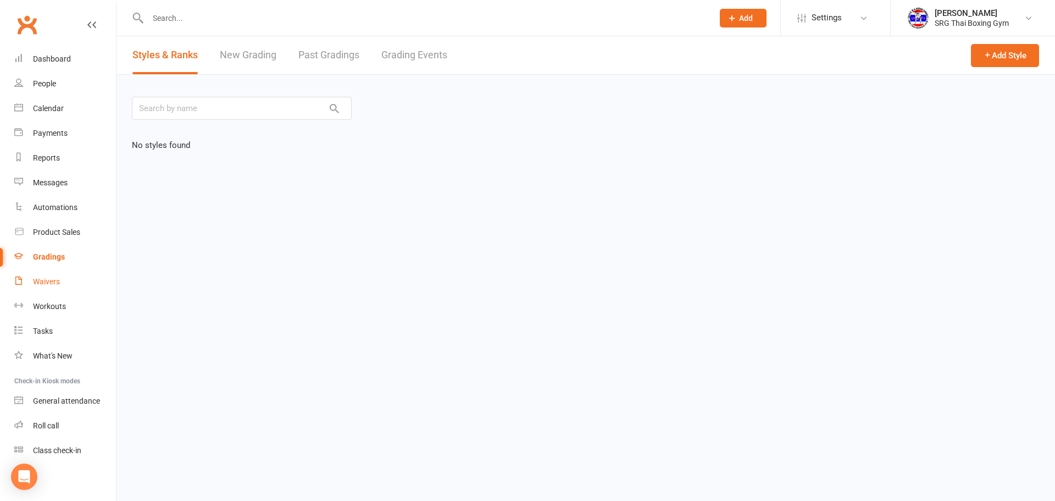
click at [51, 285] on div "Waivers" at bounding box center [46, 281] width 27 height 9
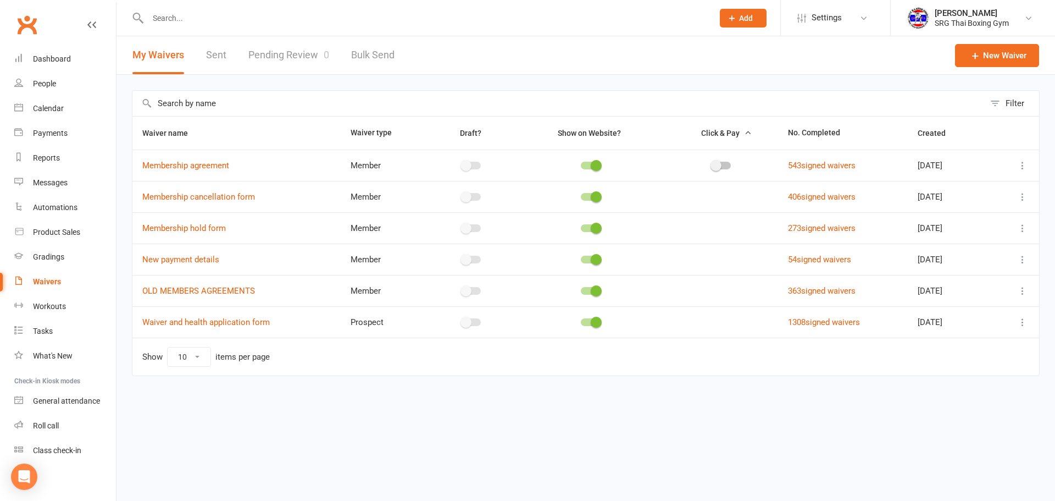
click at [287, 68] on link "Pending Review 0" at bounding box center [288, 55] width 81 height 38
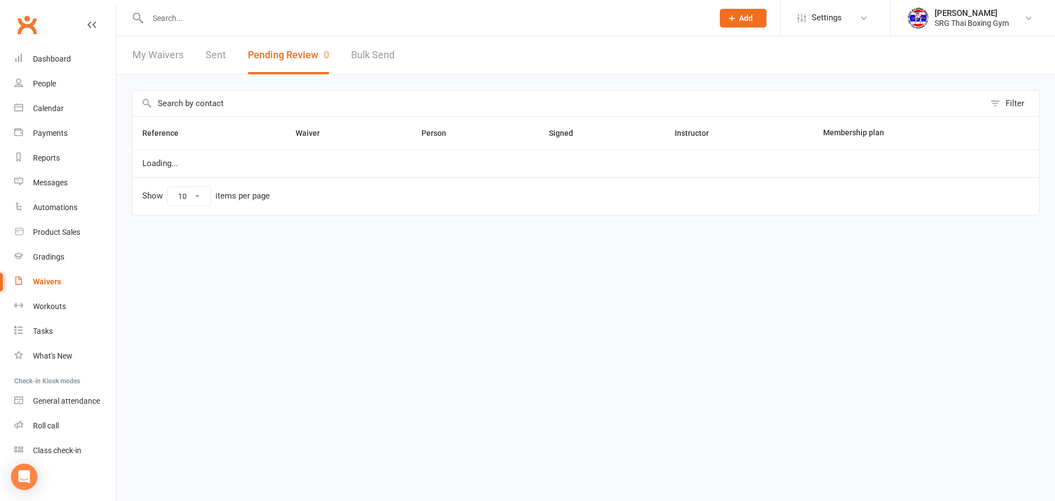
select select "100"
click at [32, 43] on div "Clubworx" at bounding box center [58, 31] width 116 height 41
click at [42, 52] on link "Dashboard" at bounding box center [65, 59] width 102 height 25
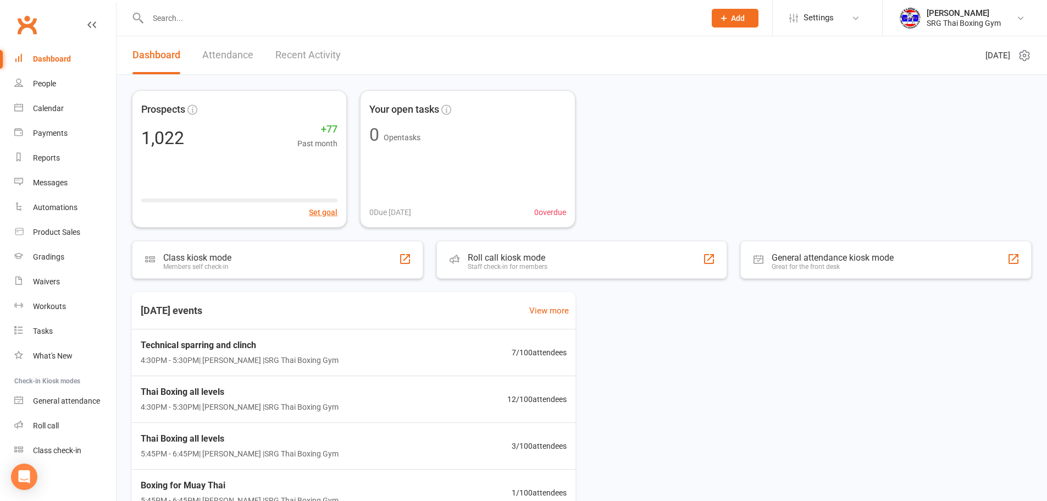
click at [30, 36] on link "Clubworx" at bounding box center [26, 24] width 27 height 27
click at [73, 294] on link "Workouts" at bounding box center [65, 306] width 102 height 25
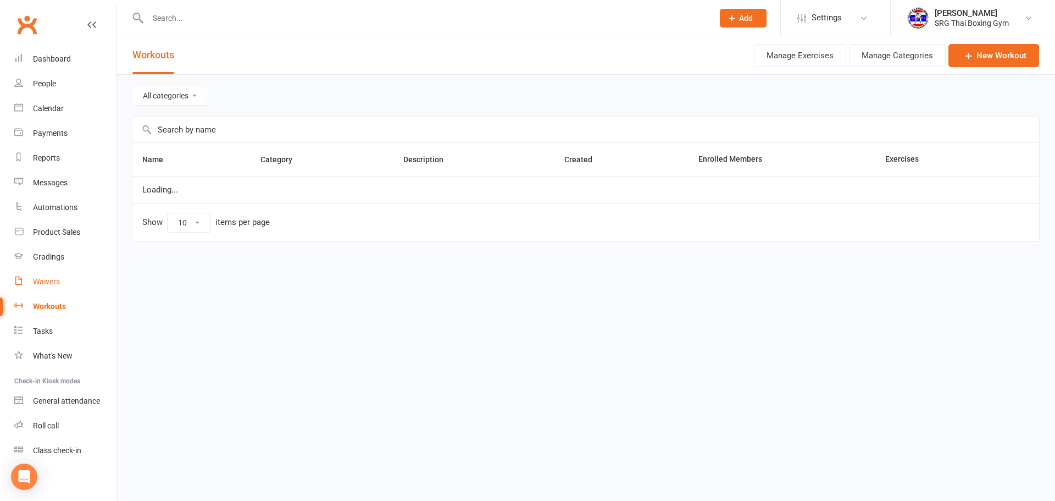
click at [87, 278] on link "Waivers" at bounding box center [65, 281] width 102 height 25
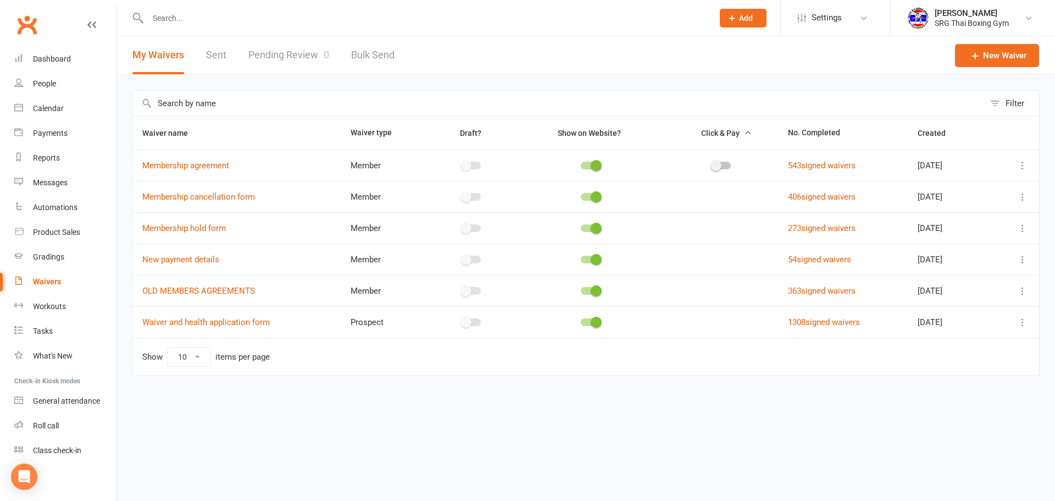
click at [303, 58] on link "Pending Review 0" at bounding box center [288, 55] width 81 height 38
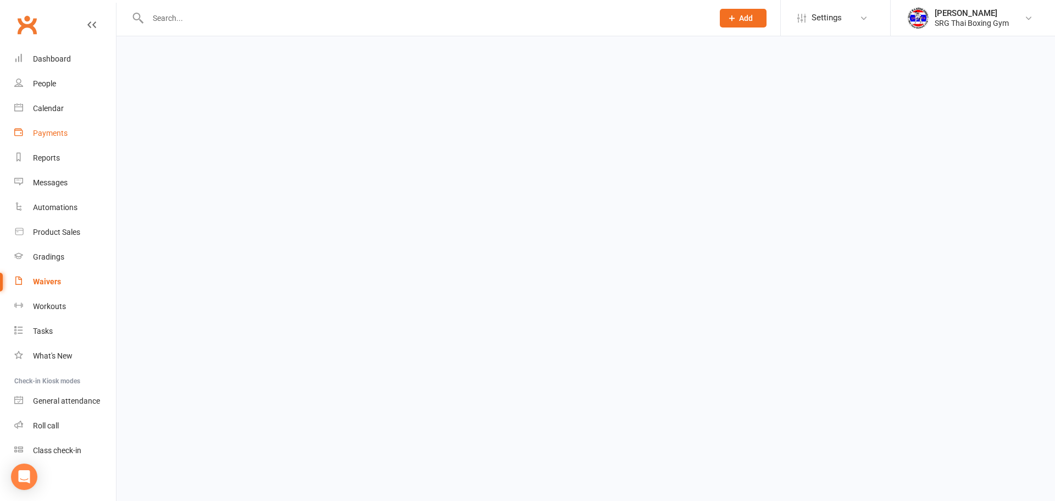
select select "100"
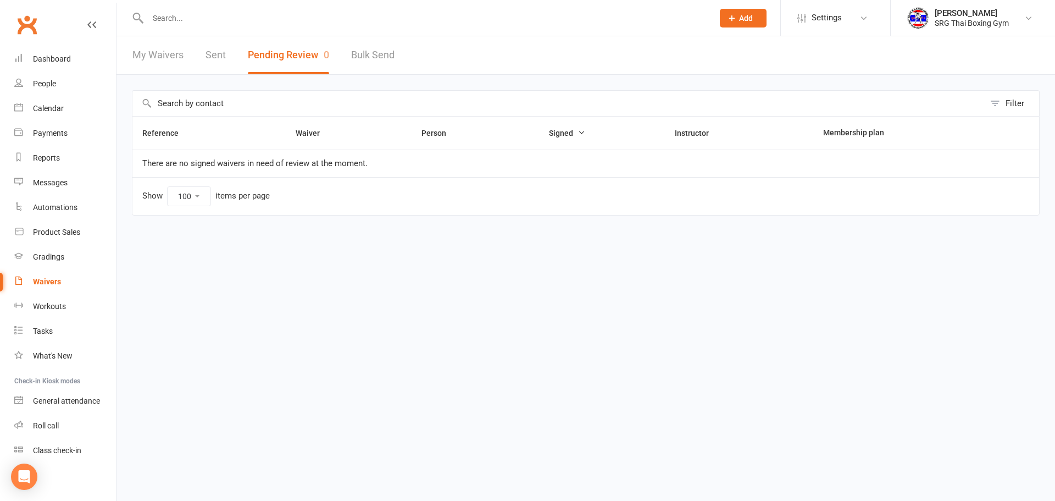
click at [34, 24] on link "Clubworx" at bounding box center [26, 24] width 27 height 27
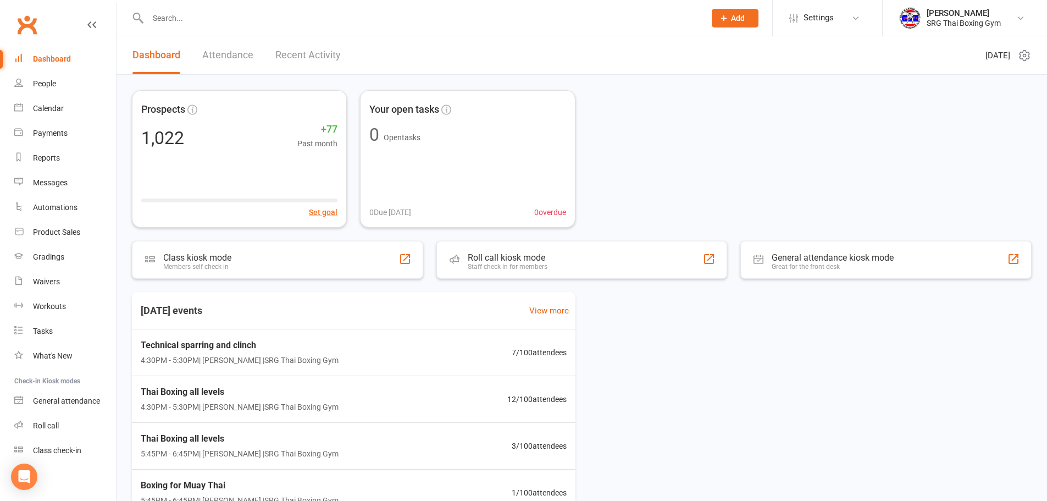
click at [243, 62] on link "Attendance" at bounding box center [227, 55] width 51 height 38
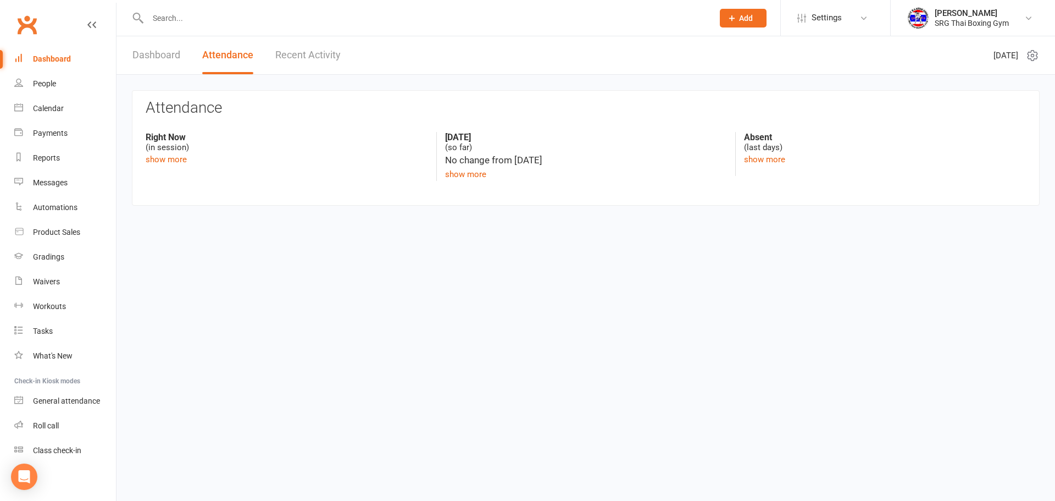
click at [277, 56] on link "Recent Activity" at bounding box center [307, 55] width 65 height 38
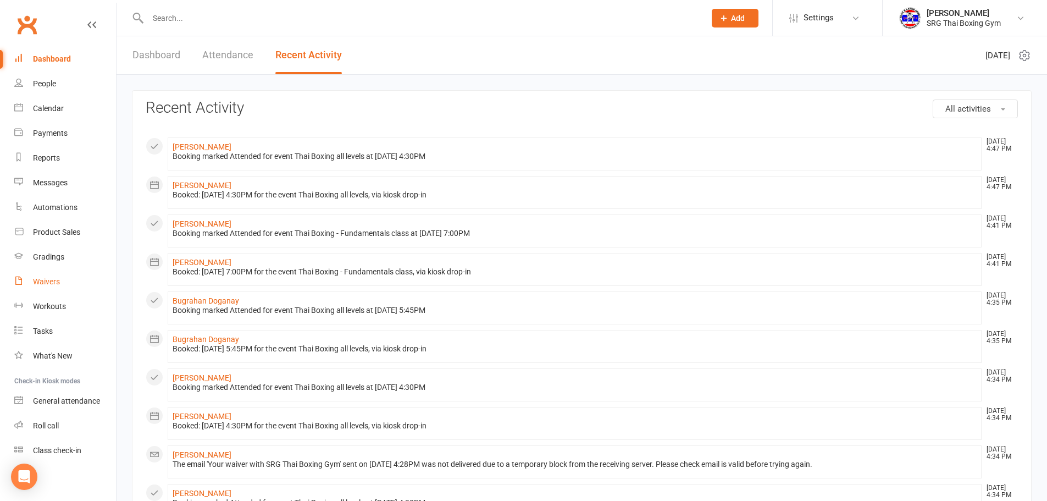
click at [82, 287] on link "Waivers" at bounding box center [65, 281] width 102 height 25
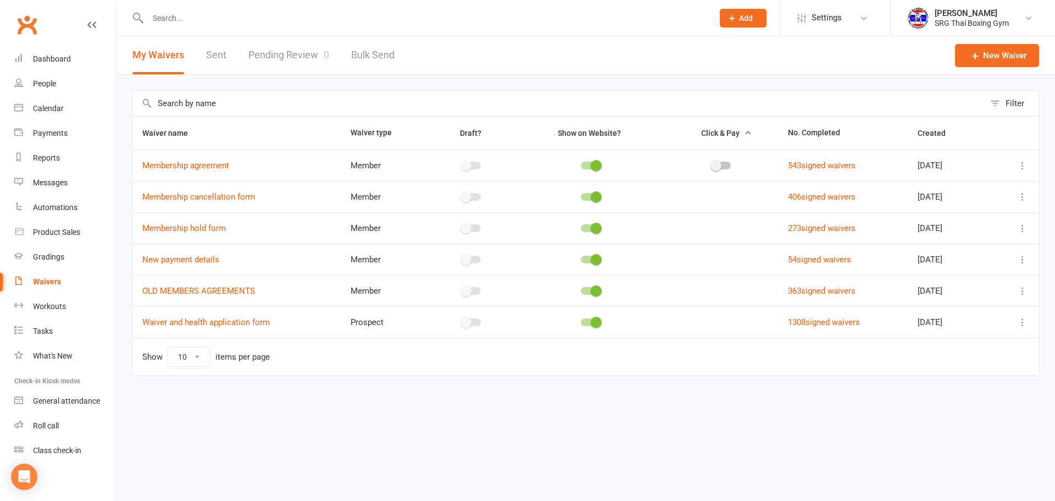
click at [262, 44] on link "Pending Review 0" at bounding box center [288, 55] width 81 height 38
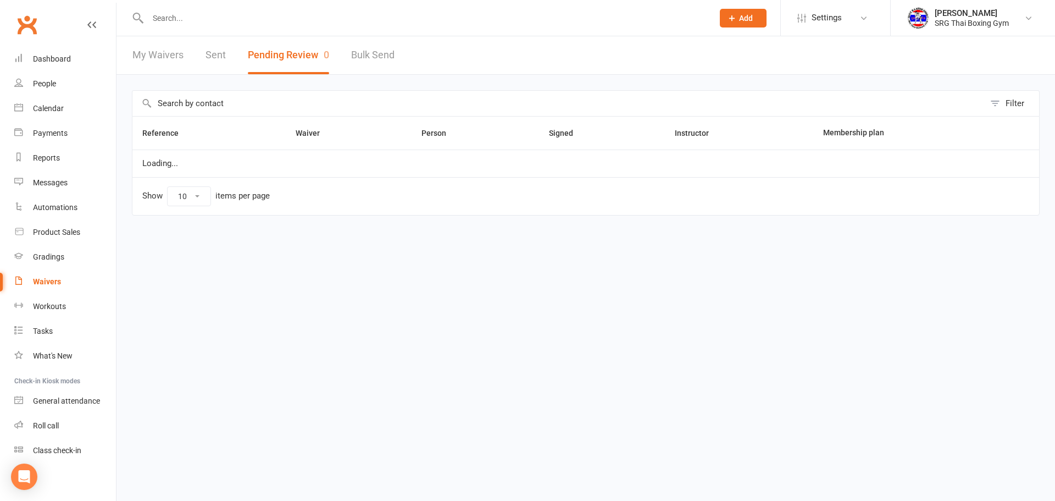
select select "100"
click at [38, 42] on div "Clubworx" at bounding box center [58, 31] width 116 height 41
click at [35, 52] on link "Dashboard" at bounding box center [65, 59] width 102 height 25
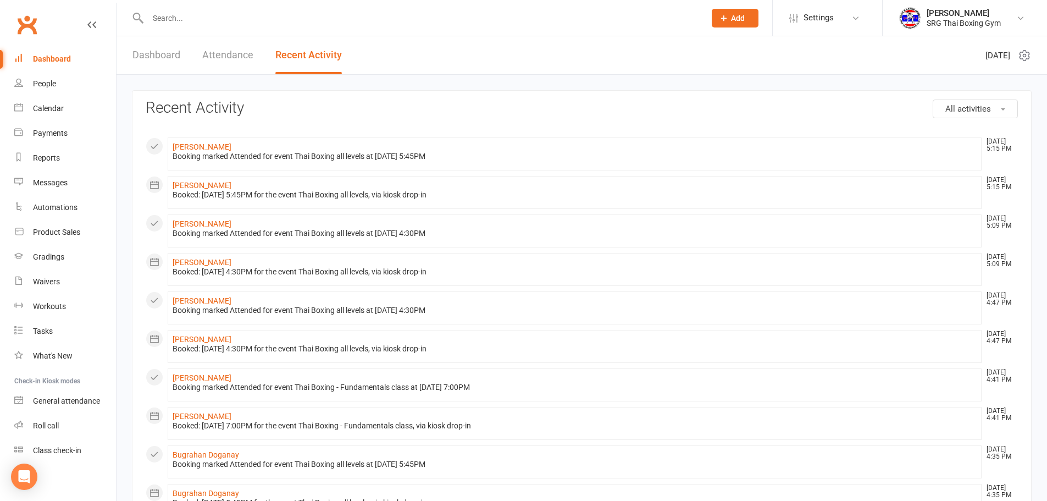
click at [35, 25] on link "Clubworx" at bounding box center [26, 24] width 27 height 27
click at [166, 63] on link "Dashboard" at bounding box center [156, 55] width 48 height 38
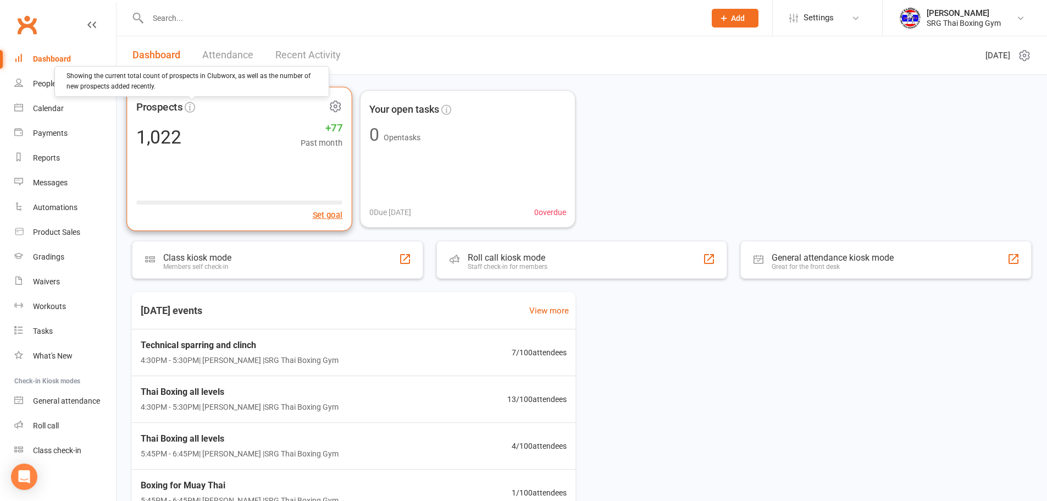
click at [187, 107] on icon at bounding box center [190, 107] width 10 height 10
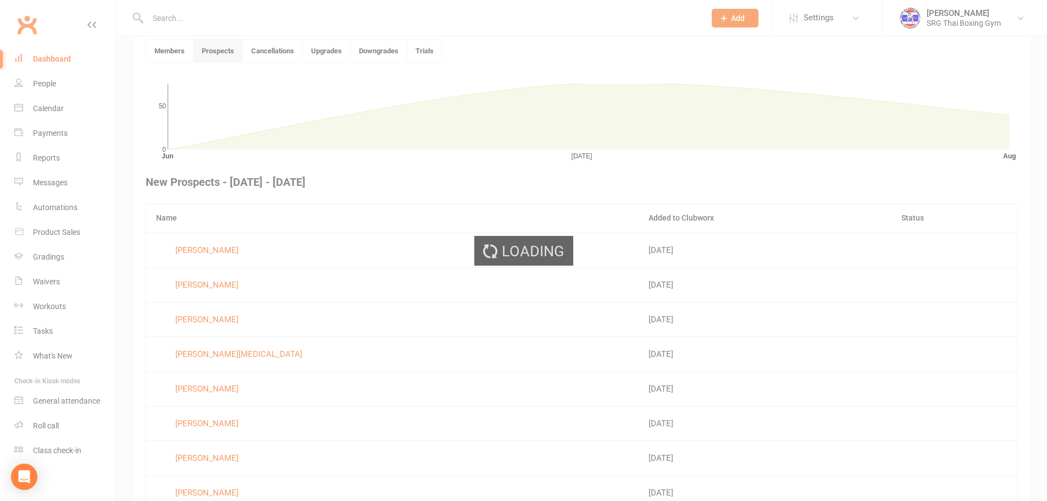
scroll to position [300, 0]
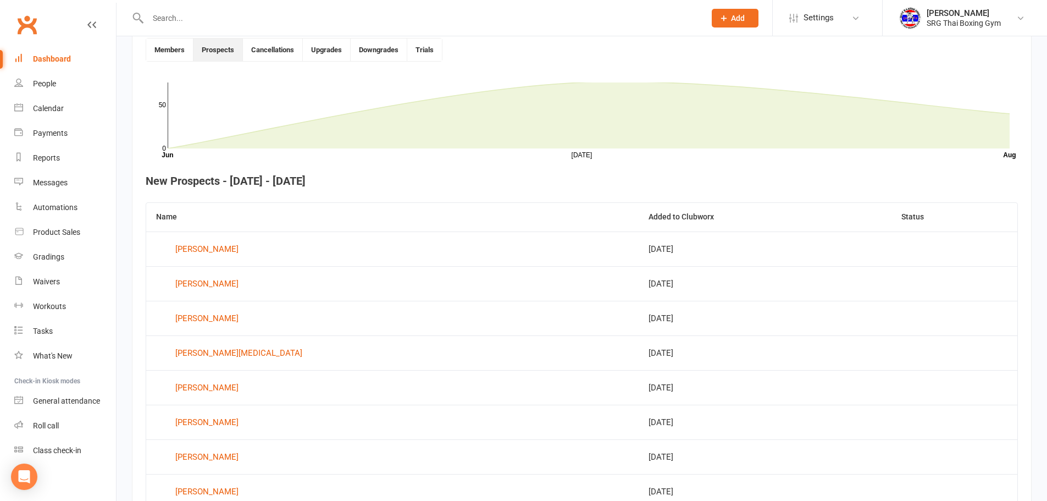
click at [6, 45] on div "Clubworx" at bounding box center [58, 31] width 116 height 41
click at [14, 52] on li "Dashboard" at bounding box center [58, 59] width 116 height 25
click at [32, 59] on link "Dashboard" at bounding box center [65, 59] width 102 height 25
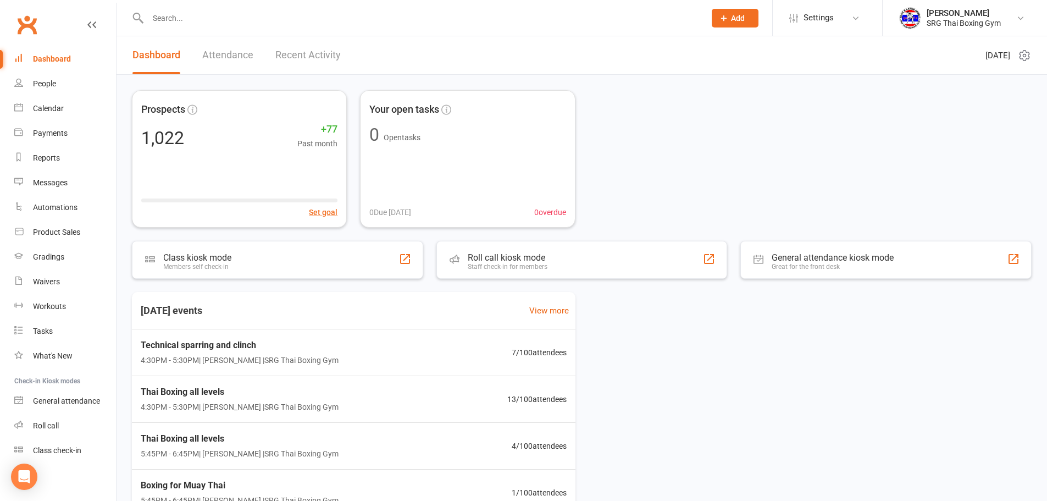
click at [38, 35] on link "Clubworx" at bounding box center [26, 24] width 27 height 27
click at [321, 45] on link "Recent Activity" at bounding box center [307, 55] width 65 height 38
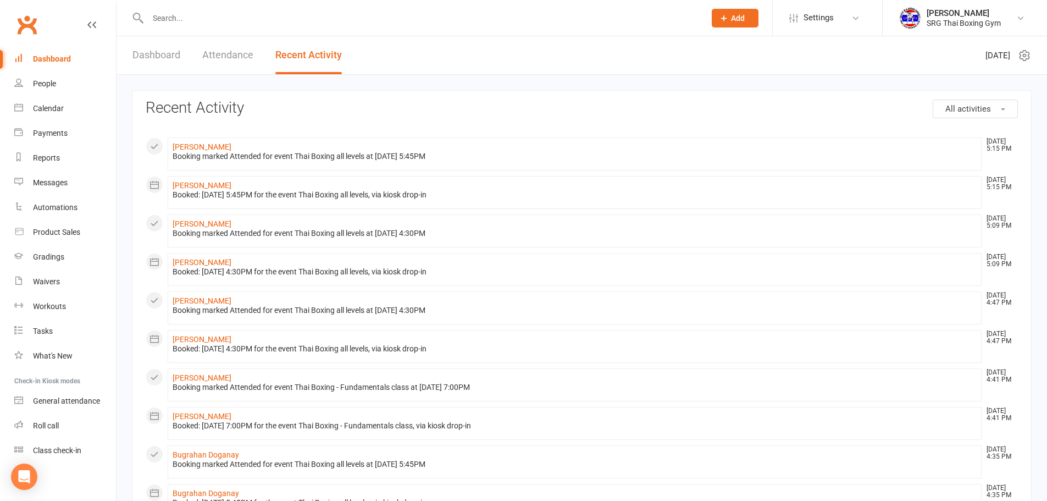
click at [199, 140] on li "[PERSON_NAME] [DATE] 5:15 PM Booking marked Attended for event Thai Boxing all …" at bounding box center [575, 153] width 814 height 33
click at [201, 149] on link "[PERSON_NAME]" at bounding box center [202, 146] width 59 height 9
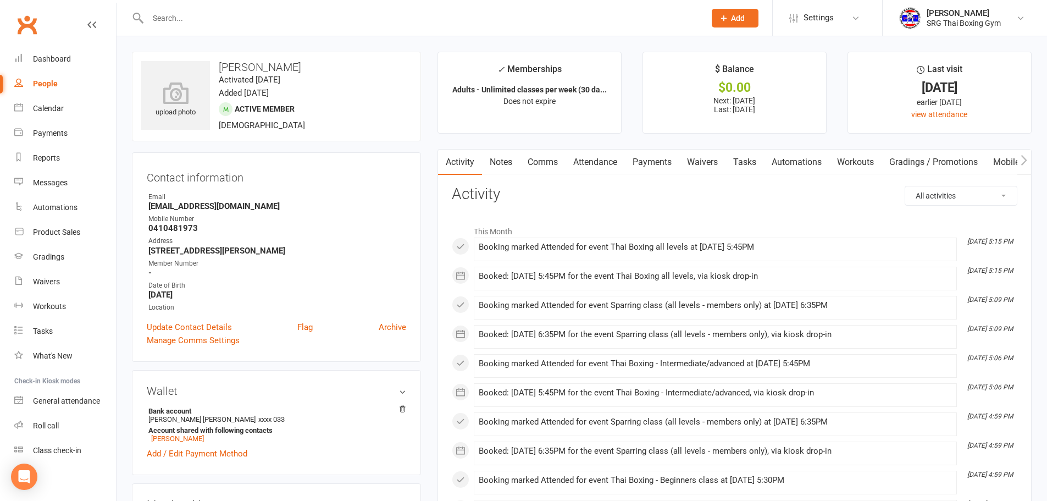
click at [606, 171] on link "Attendance" at bounding box center [594, 161] width 59 height 25
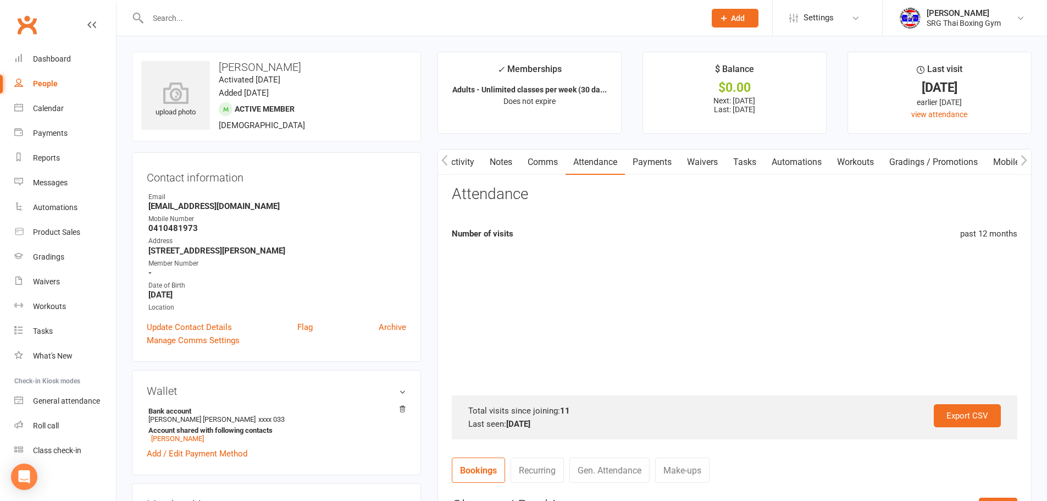
scroll to position [0, 1]
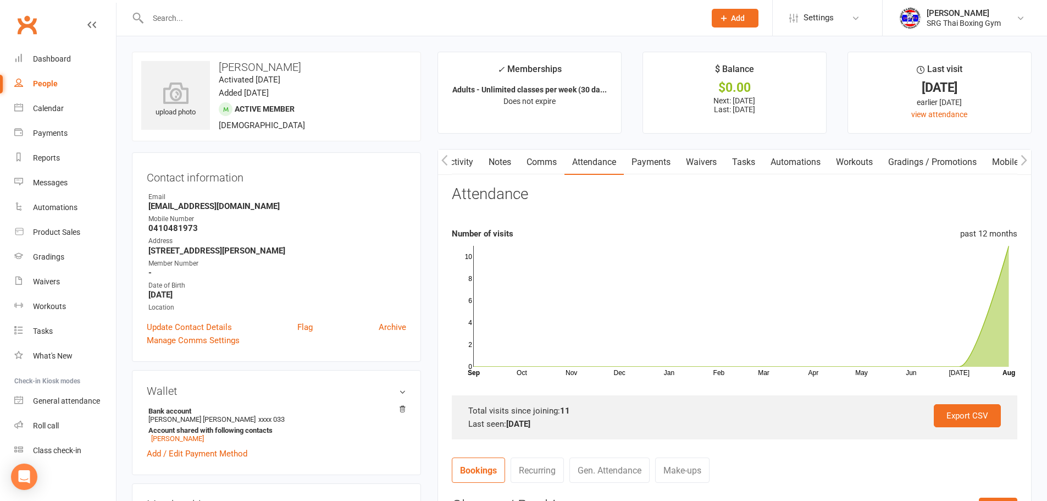
click at [719, 151] on link "Waivers" at bounding box center [701, 161] width 46 height 25
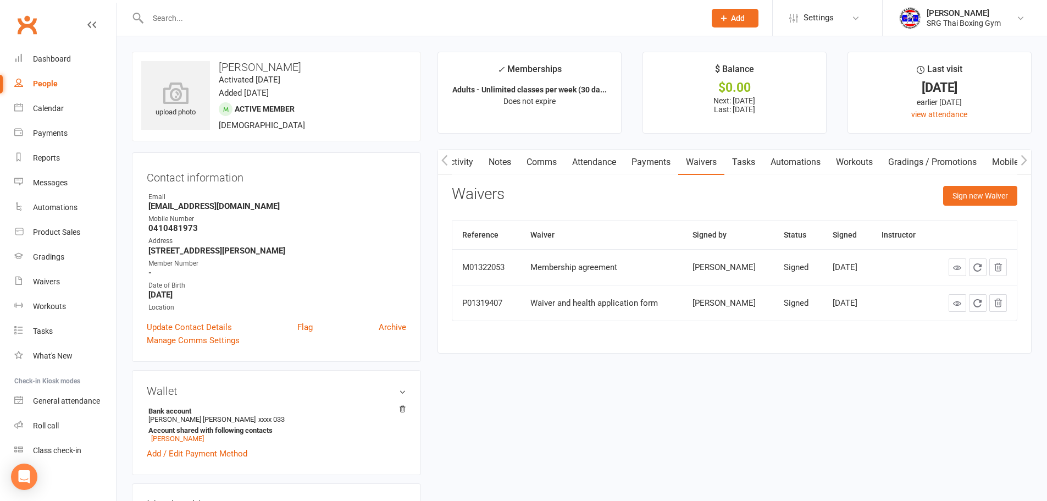
click at [470, 160] on link "Activity" at bounding box center [459, 161] width 44 height 25
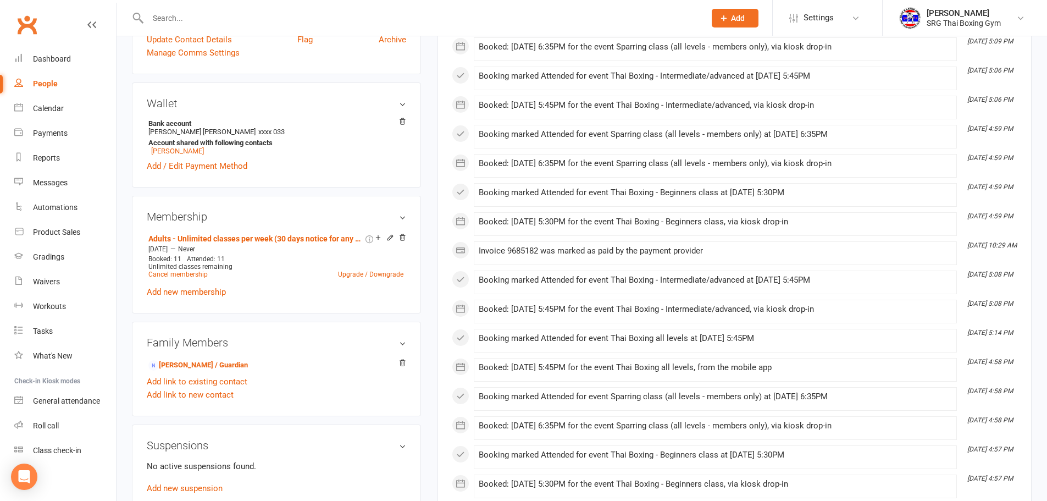
scroll to position [330, 0]
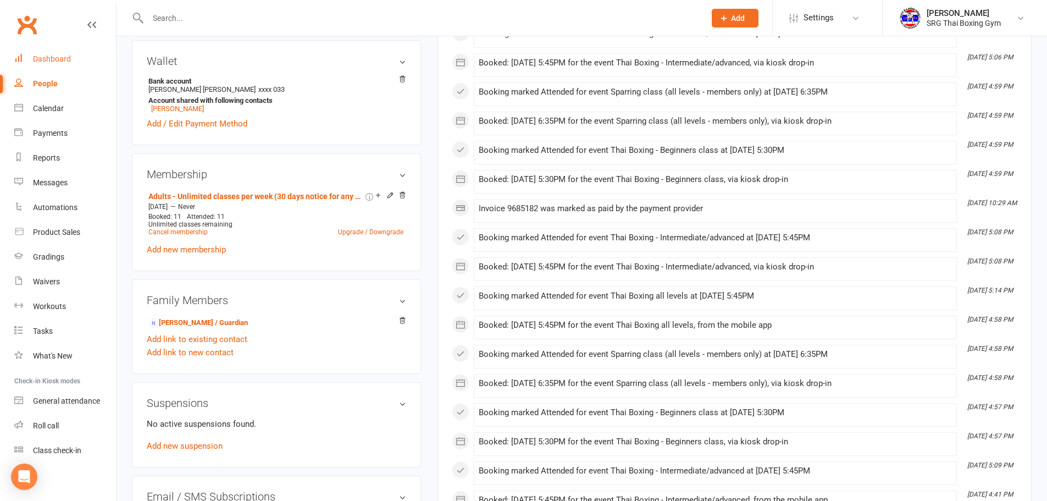
click at [42, 51] on link "Dashboard" at bounding box center [65, 59] width 102 height 25
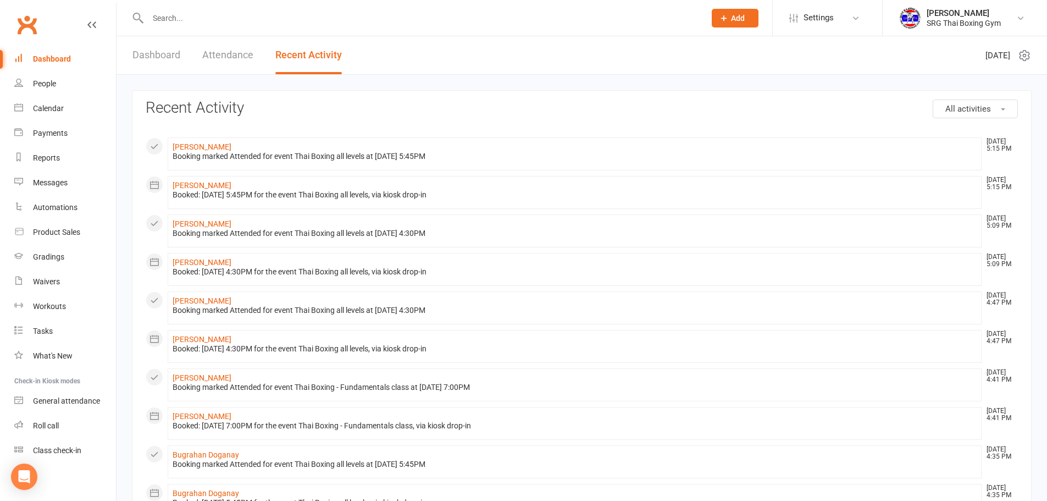
click at [40, 61] on div "Dashboard" at bounding box center [52, 58] width 38 height 9
